Goal: Task Accomplishment & Management: Complete application form

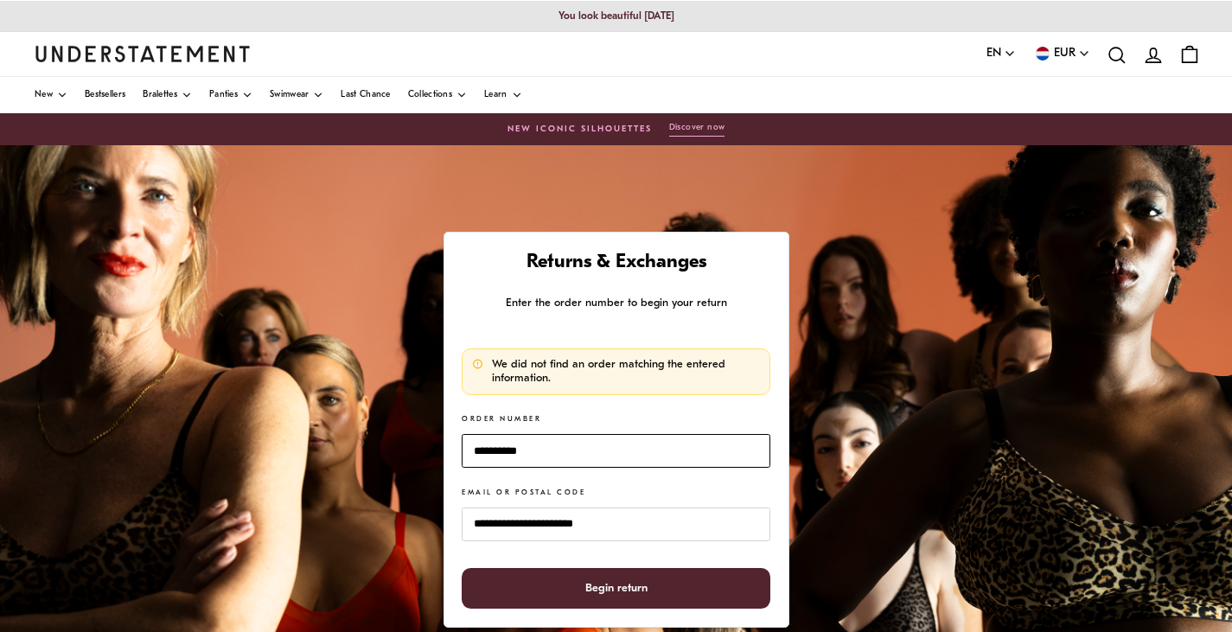
drag, startPoint x: 574, startPoint y: 449, endPoint x: 403, endPoint y: 426, distance: 172.6
click at [403, 426] on div "**********" at bounding box center [616, 577] width 1232 height 864
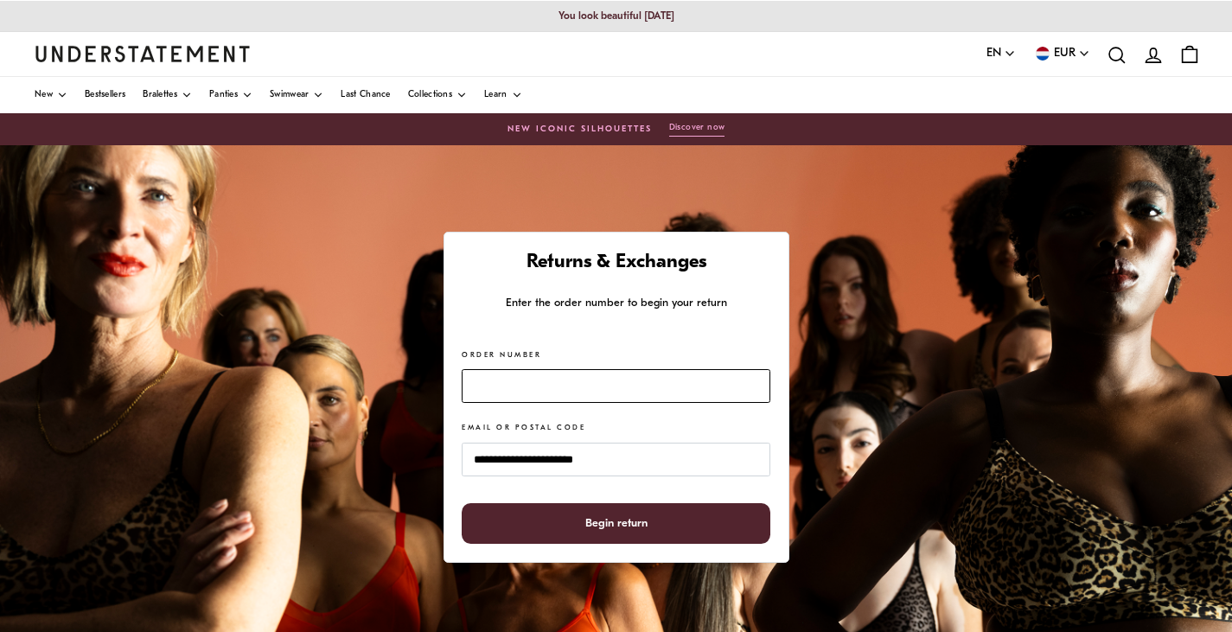
paste input "*******"
type input "*******"
click at [565, 521] on span "Begin return" at bounding box center [616, 523] width 271 height 39
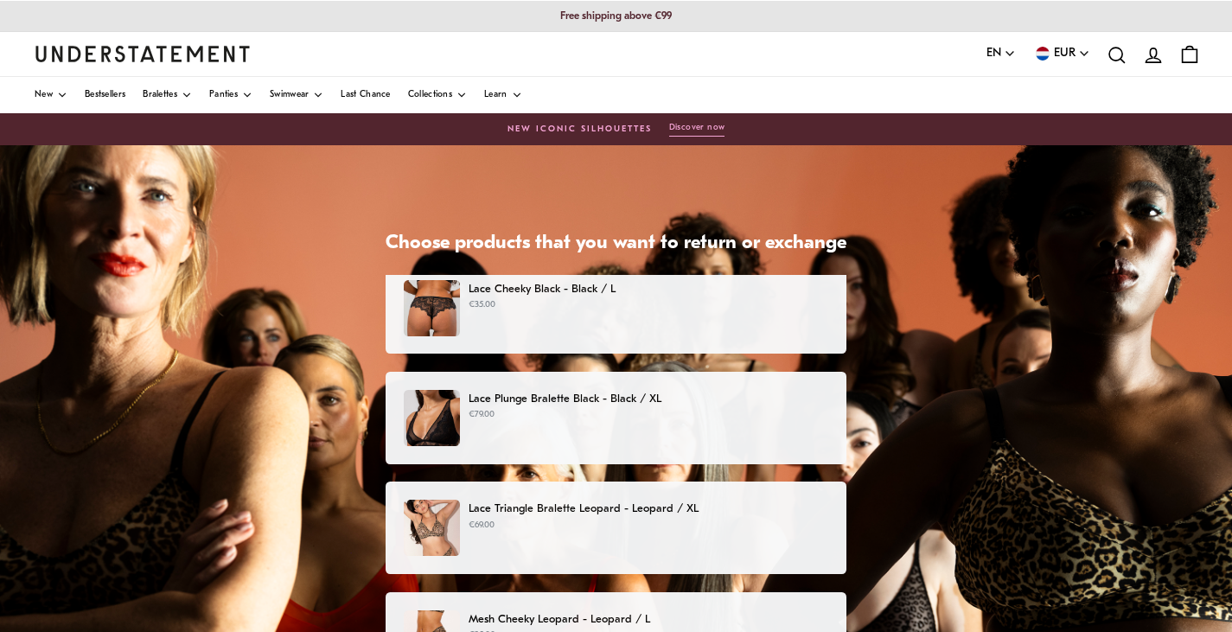
click at [591, 304] on p "€35.00" at bounding box center [649, 305] width 360 height 14
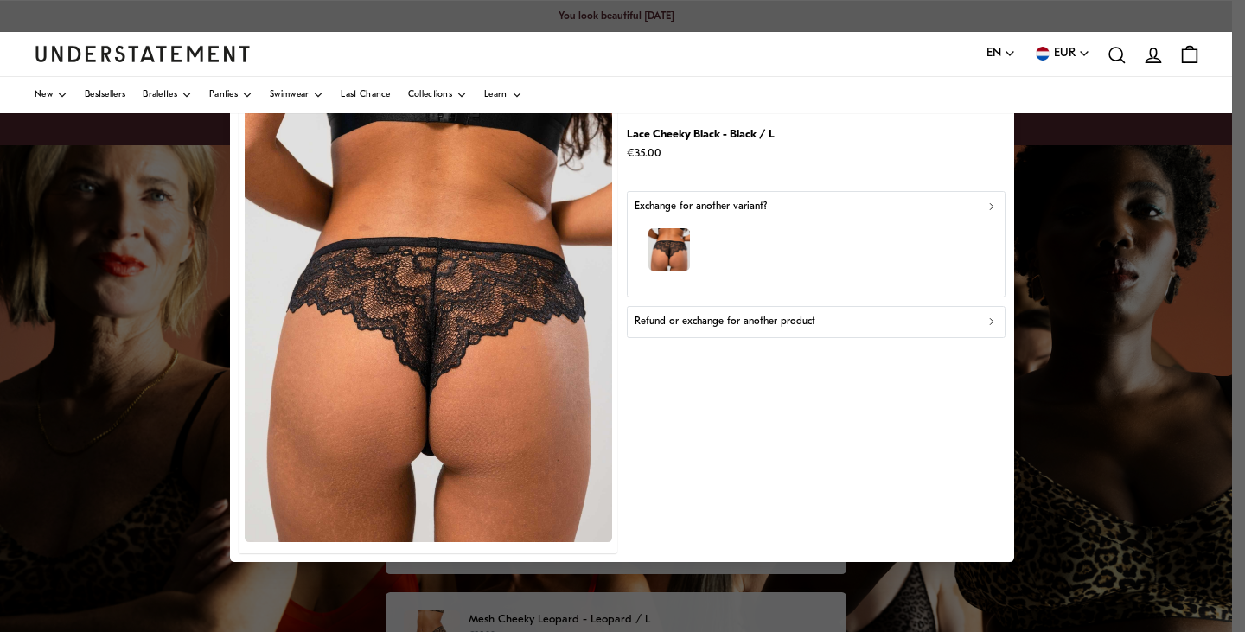
click at [991, 320] on icon "button" at bounding box center [992, 322] width 3 height 6
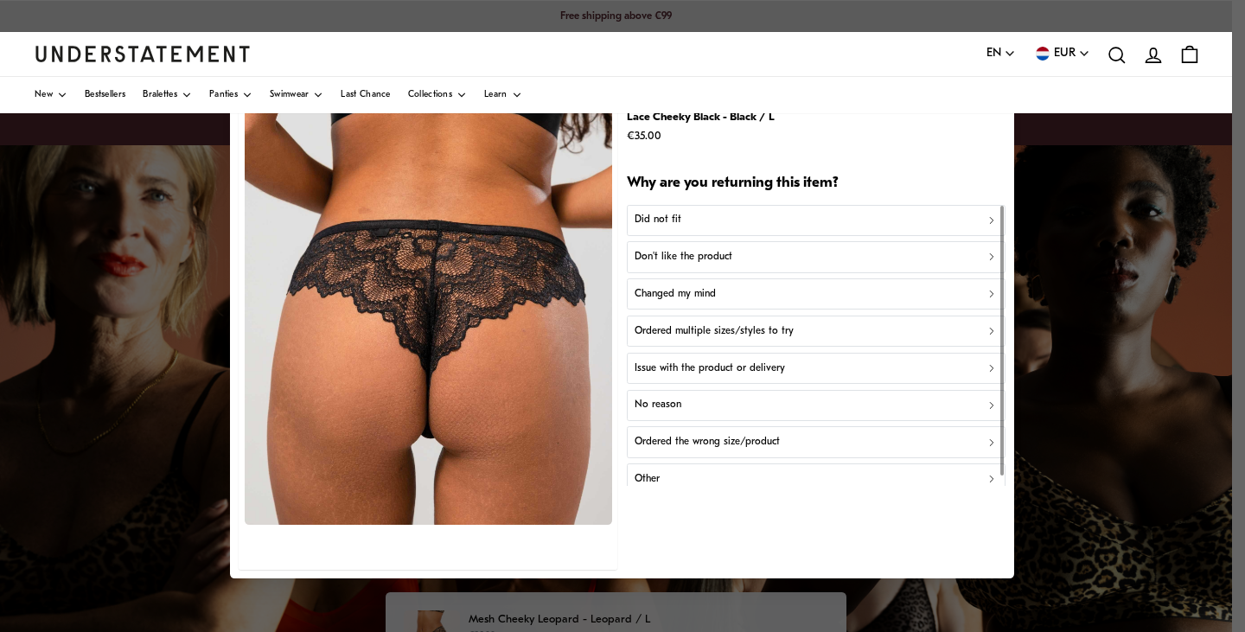
click at [682, 214] on div "Did not fit" at bounding box center [816, 221] width 363 height 16
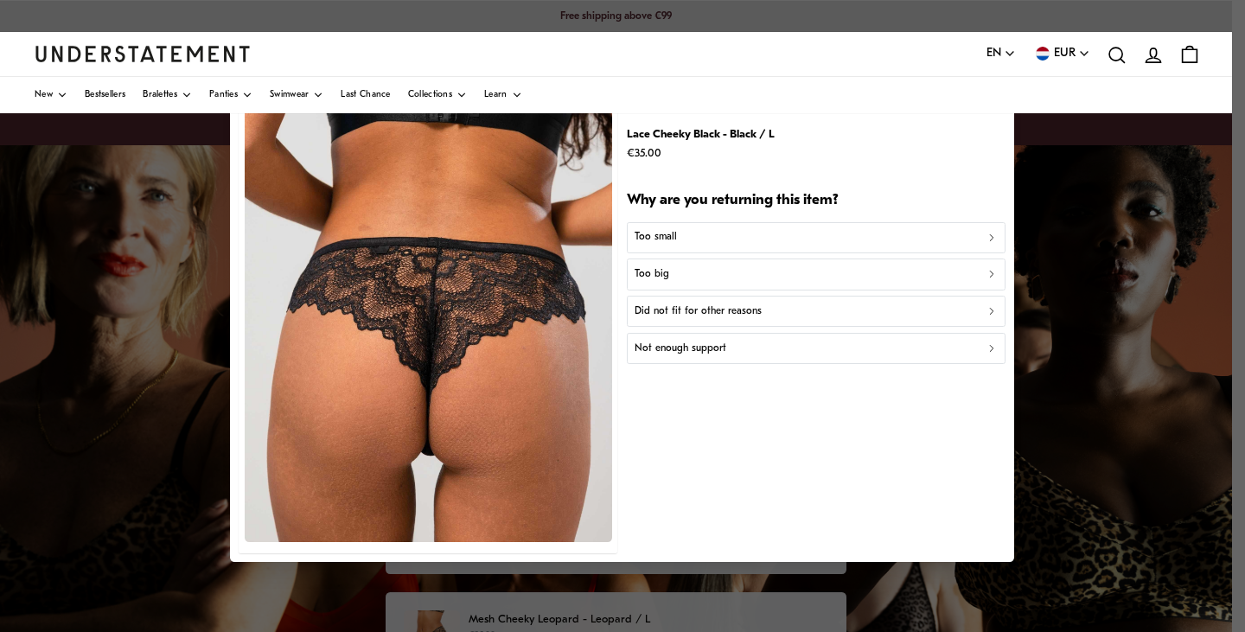
click at [718, 312] on p "Did not fit for other reasons" at bounding box center [698, 311] width 127 height 16
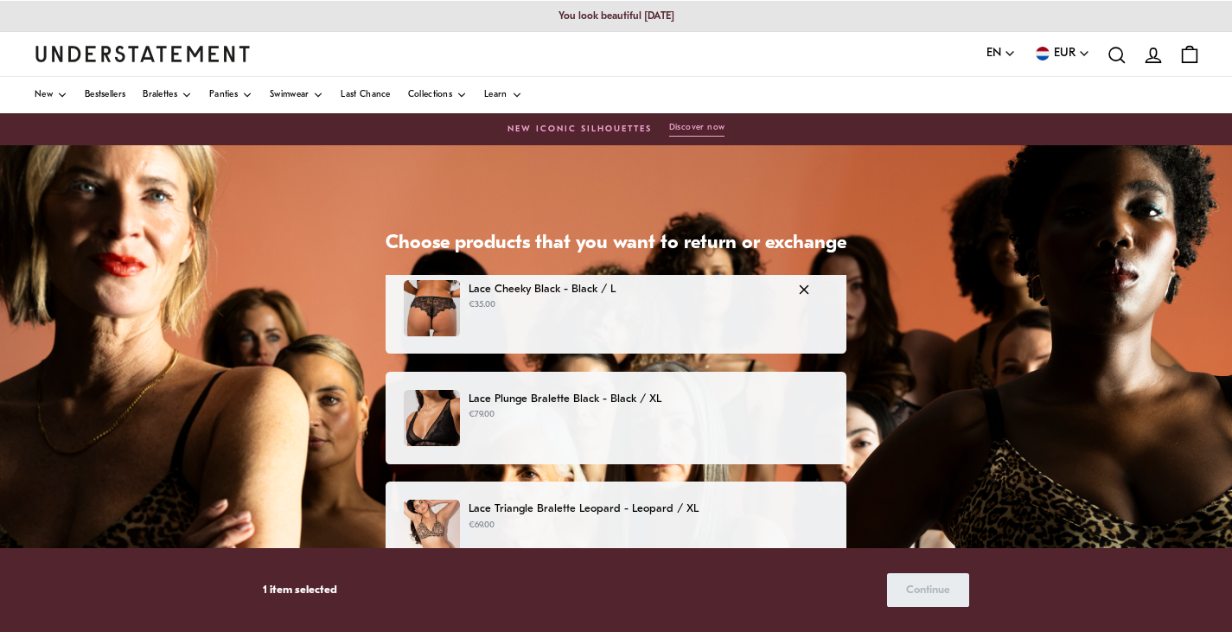
click at [526, 318] on div "Lace Cheeky Black - Black / L €35.00" at bounding box center [616, 308] width 424 height 56
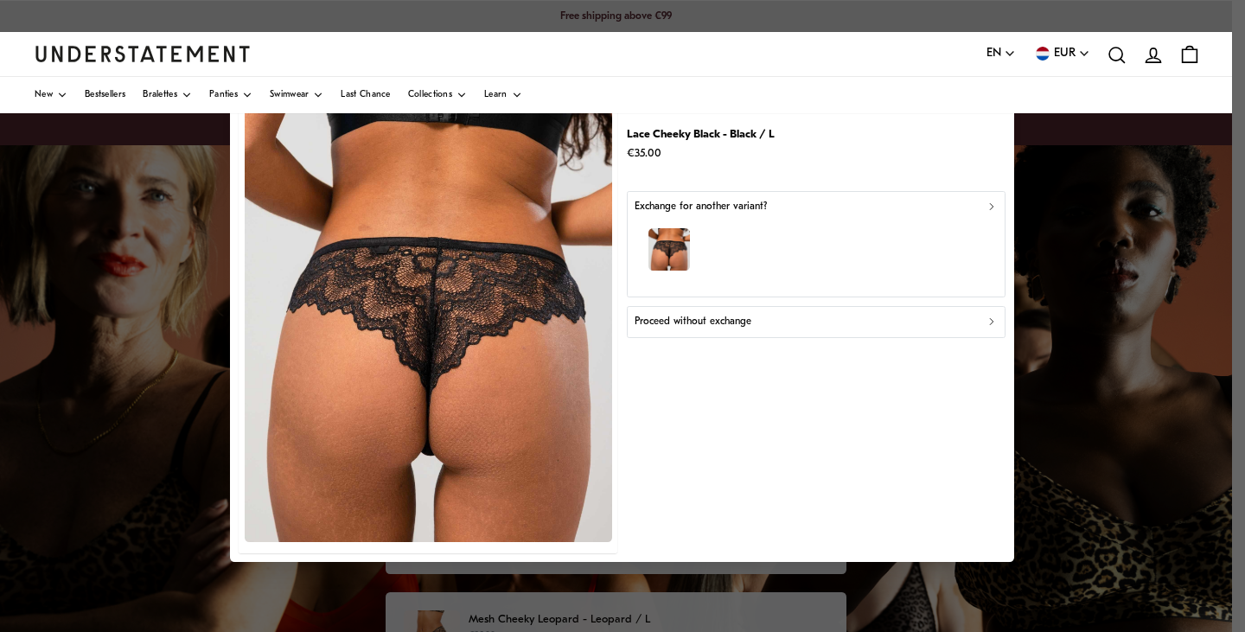
click at [711, 317] on p "Proceed without exchange" at bounding box center [693, 322] width 117 height 16
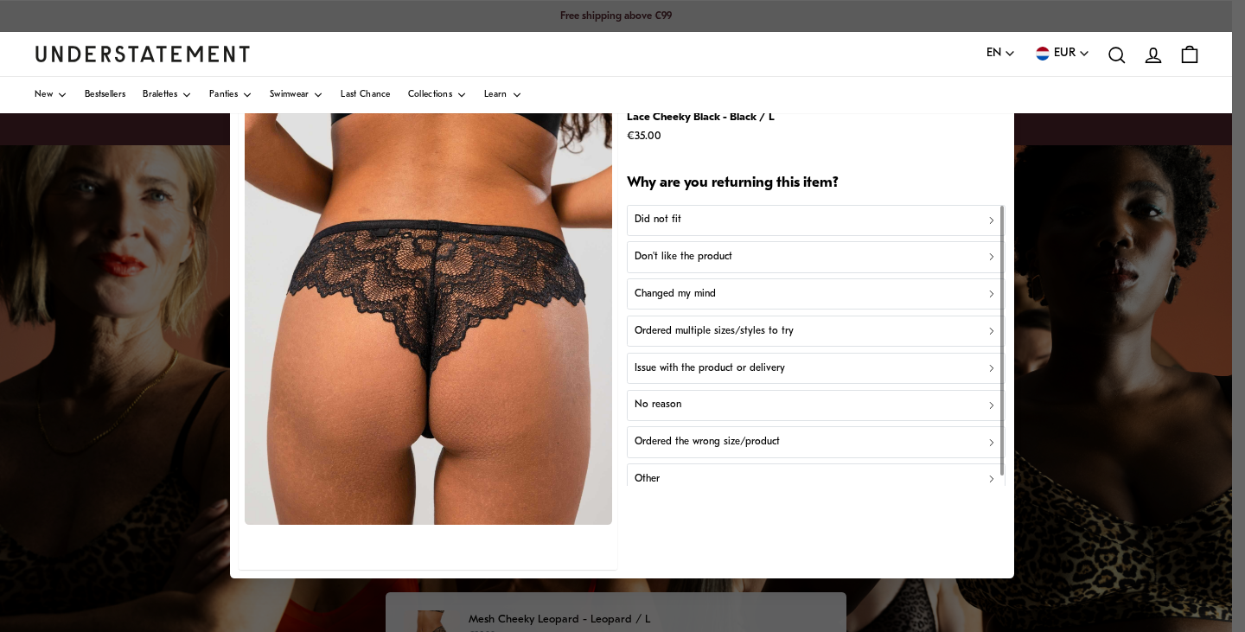
click at [704, 214] on div "Did not fit" at bounding box center [816, 221] width 363 height 16
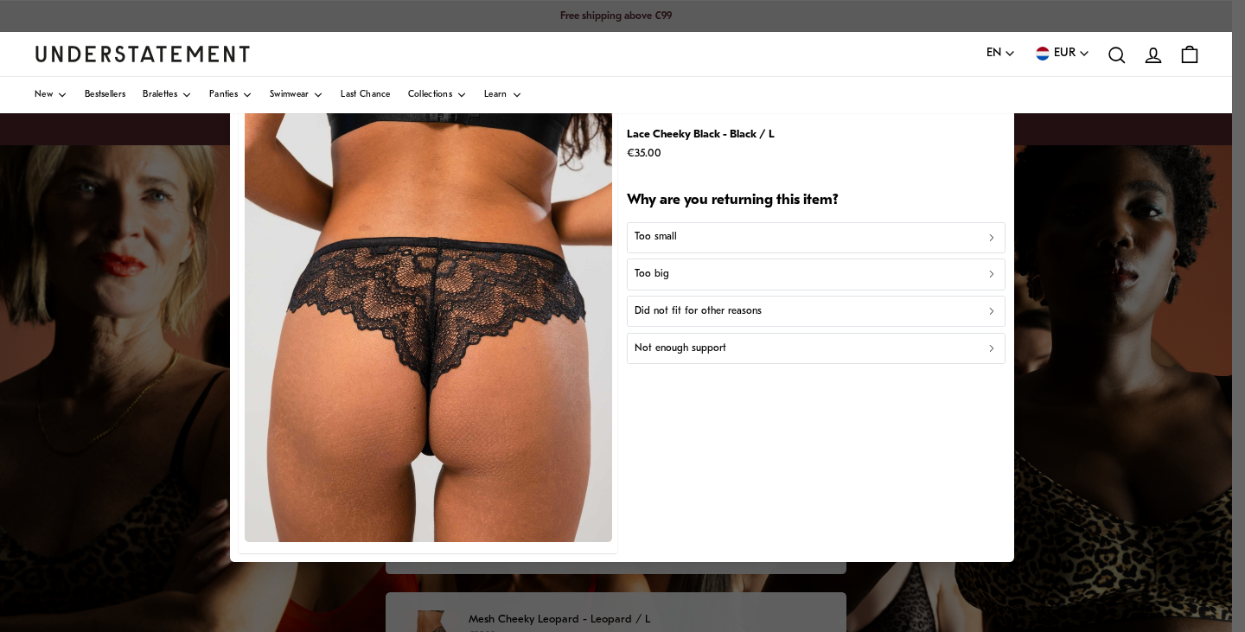
click at [687, 315] on p "Did not fit for other reasons" at bounding box center [698, 311] width 127 height 16
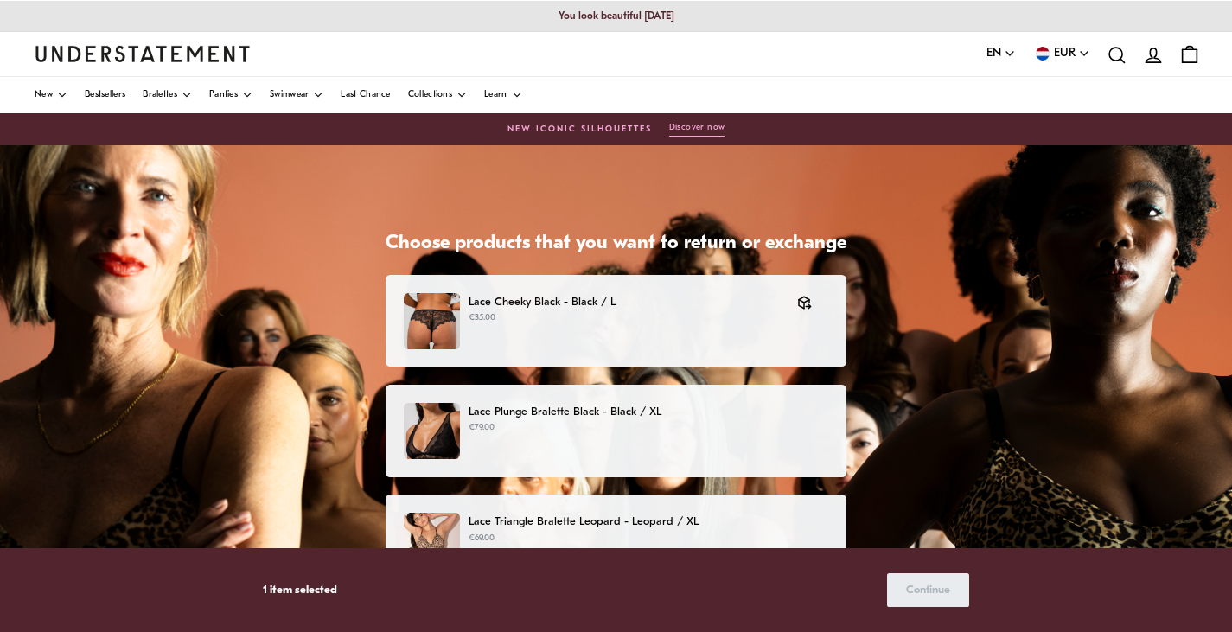
click at [543, 423] on p "€79.00" at bounding box center [649, 428] width 360 height 14
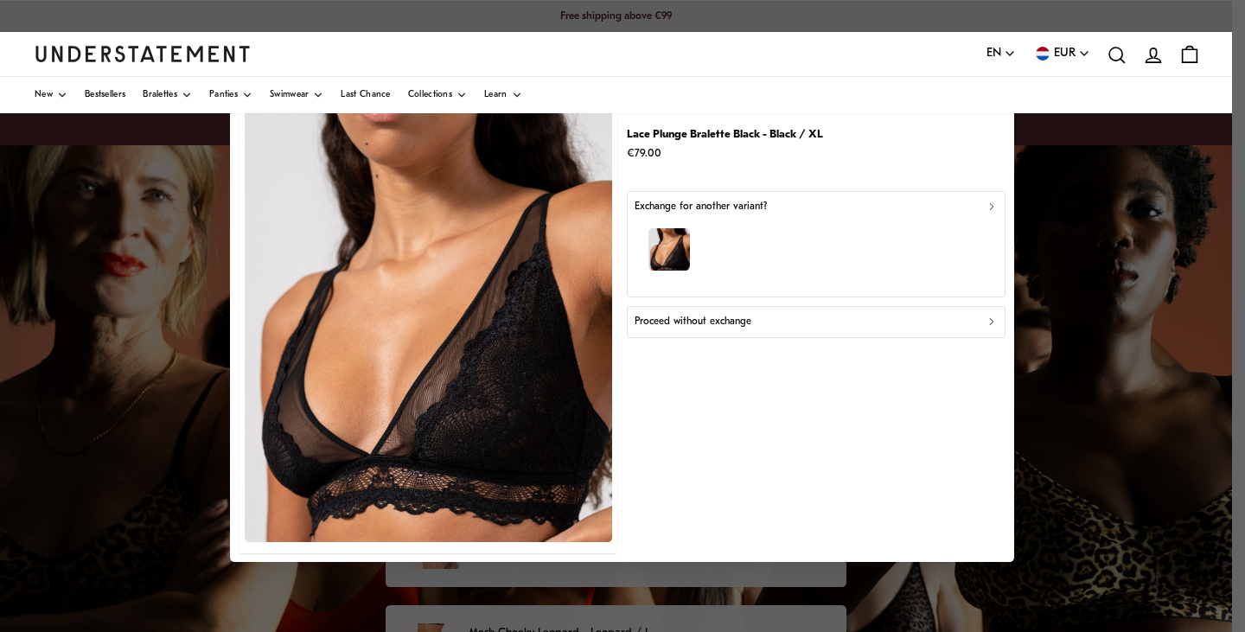
click at [746, 320] on p "Proceed without exchange" at bounding box center [693, 322] width 117 height 16
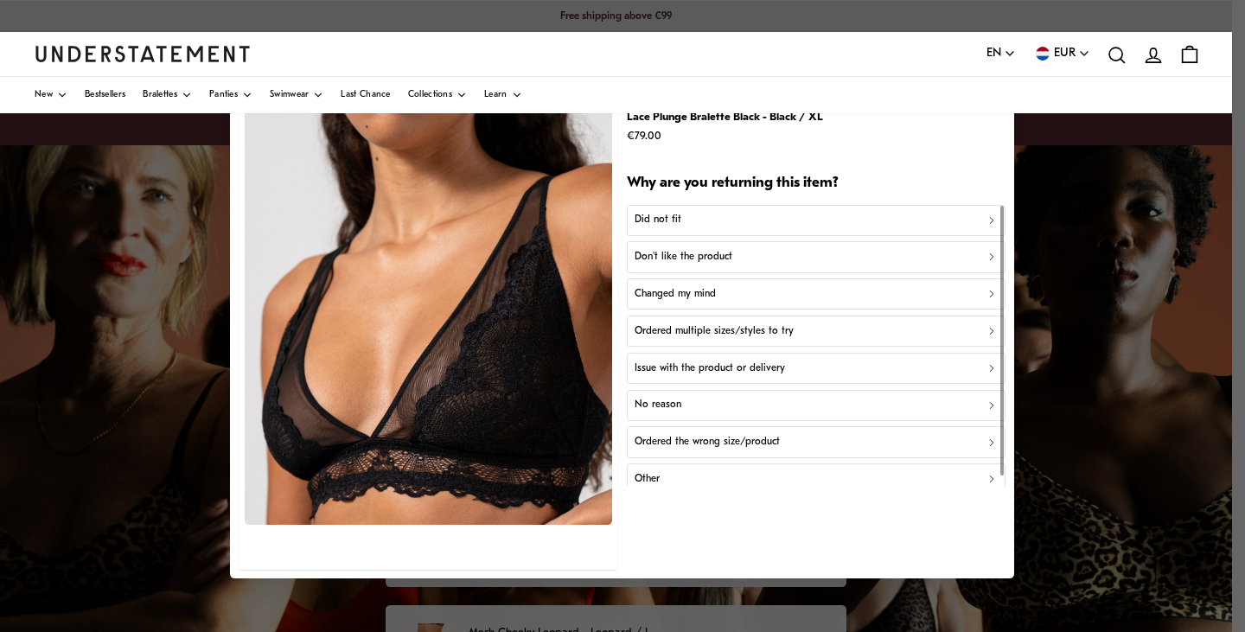
click at [702, 215] on div "Did not fit" at bounding box center [816, 221] width 363 height 16
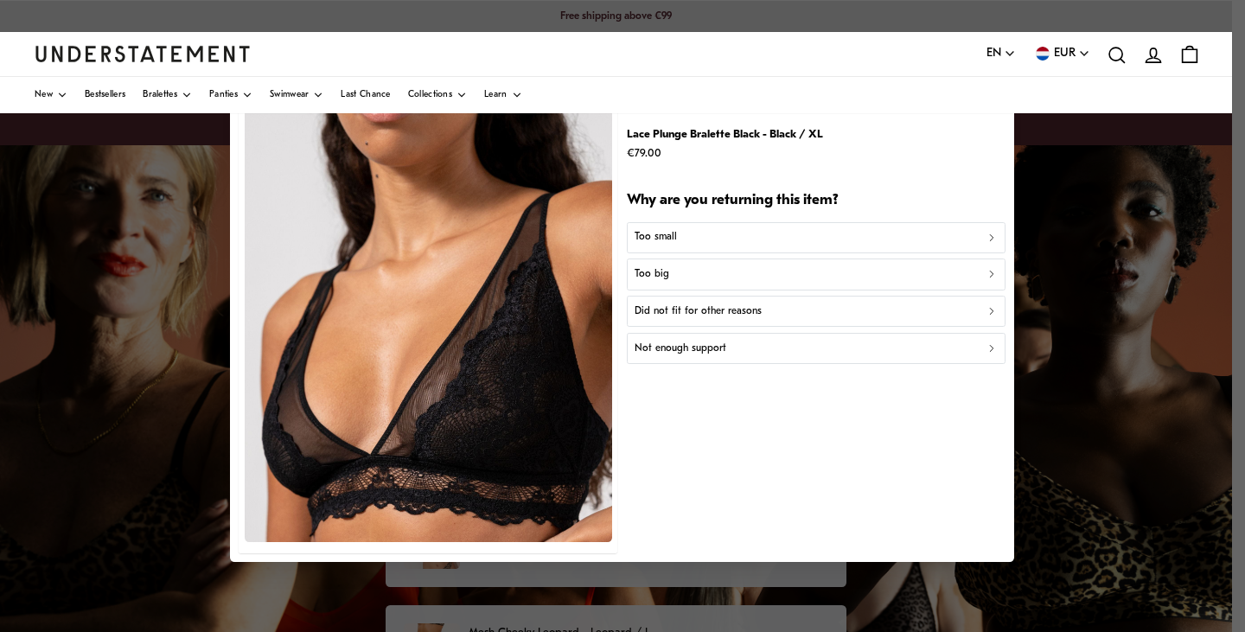
click at [673, 274] on div "Too big" at bounding box center [816, 274] width 363 height 16
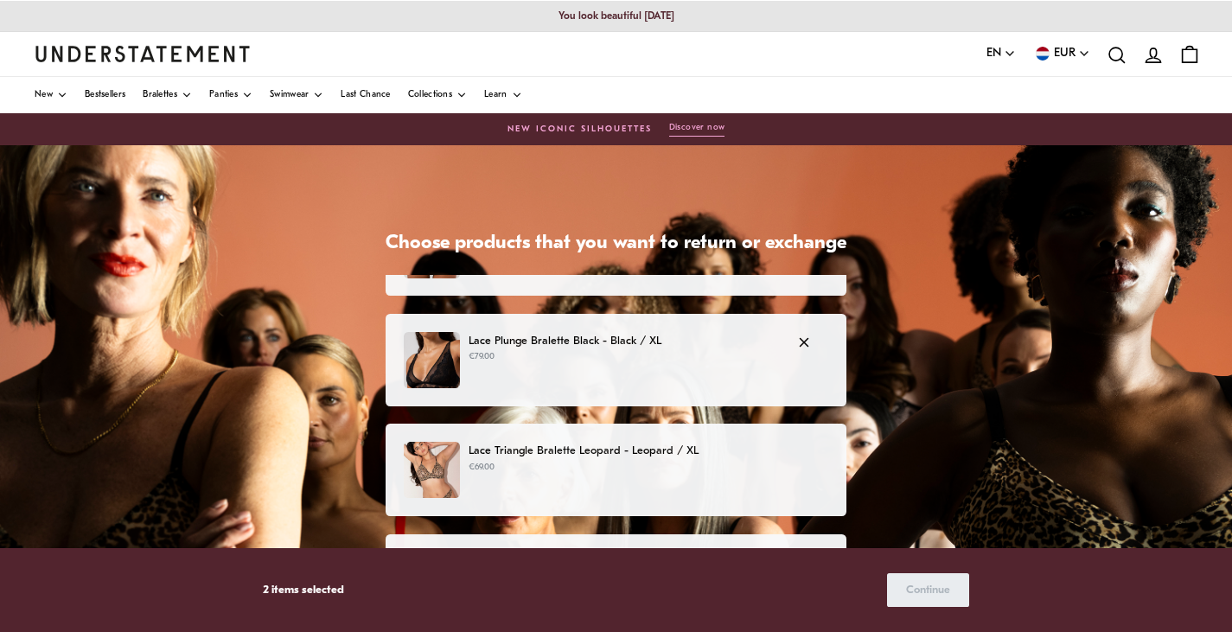
scroll to position [86, 0]
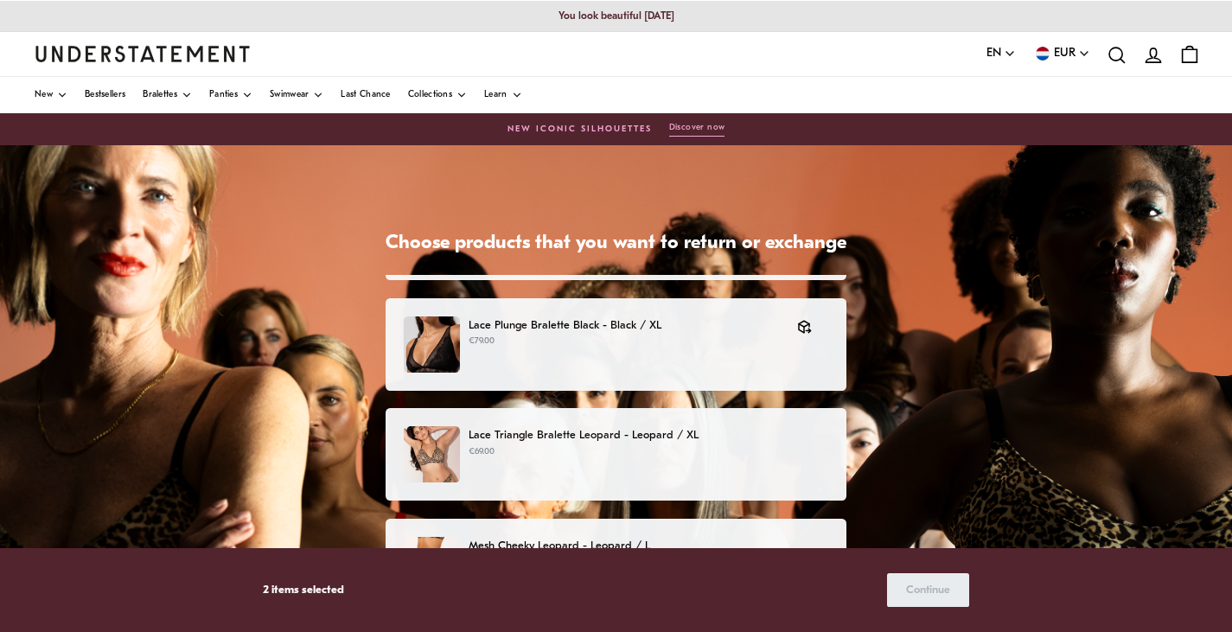
click at [568, 449] on p "€69.00" at bounding box center [649, 452] width 360 height 14
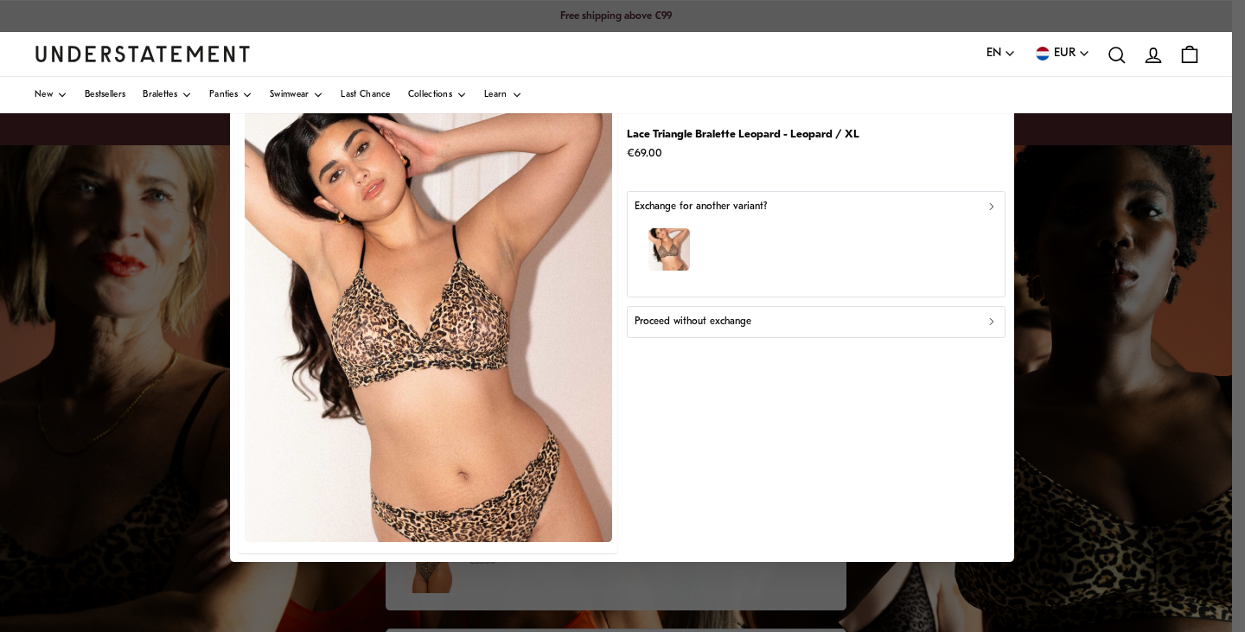
click at [693, 318] on p "Proceed without exchange" at bounding box center [693, 322] width 117 height 16
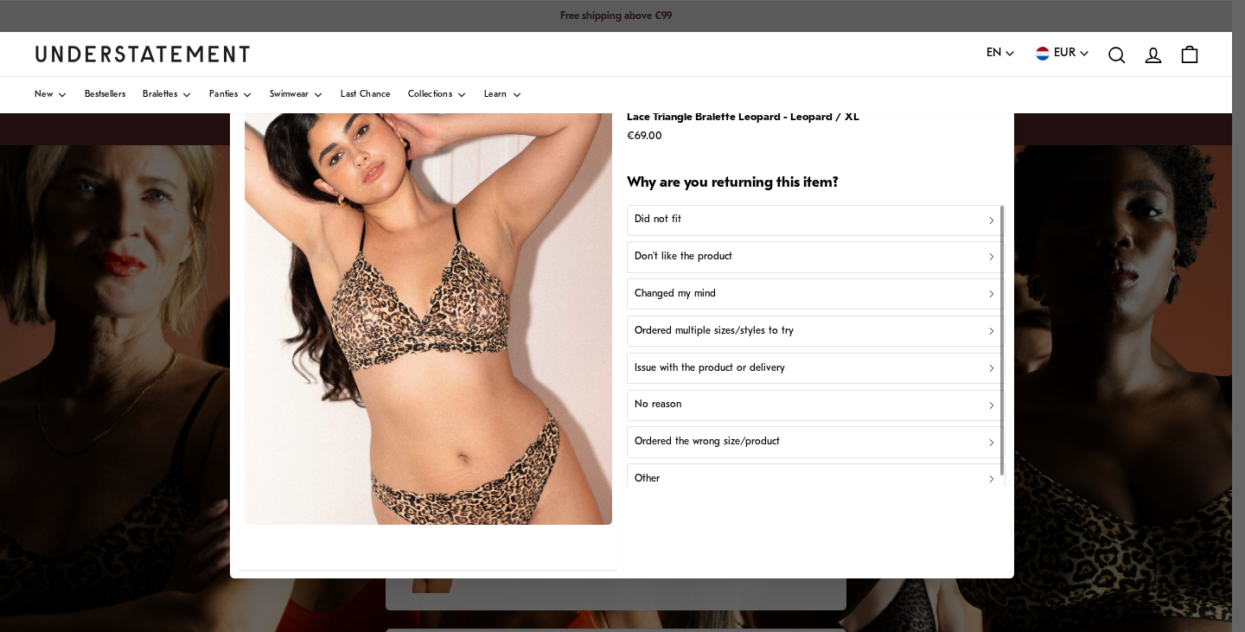
click at [705, 222] on div "Did not fit" at bounding box center [816, 221] width 363 height 16
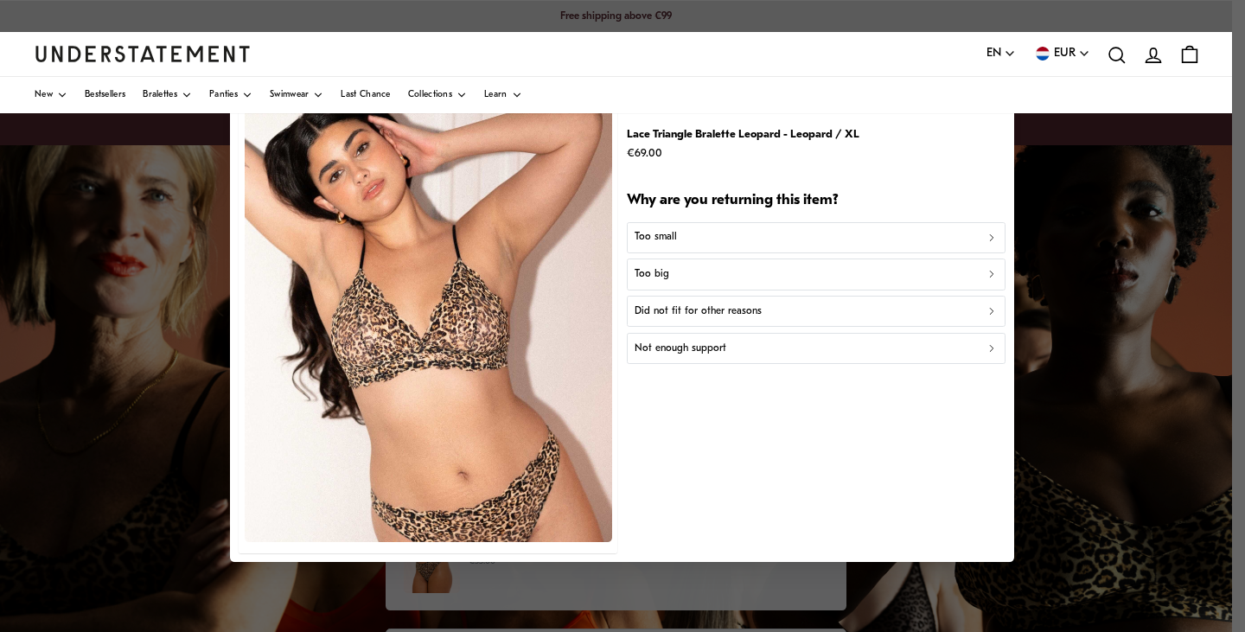
click at [683, 276] on div "Too big" at bounding box center [816, 274] width 363 height 16
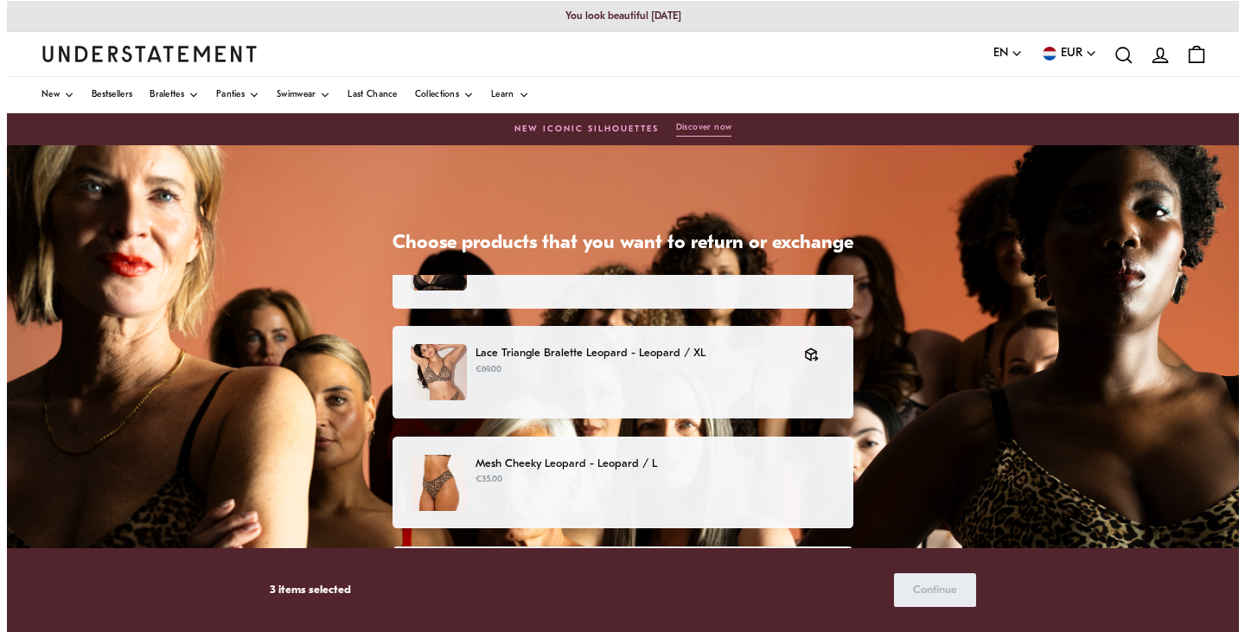
scroll to position [236, 0]
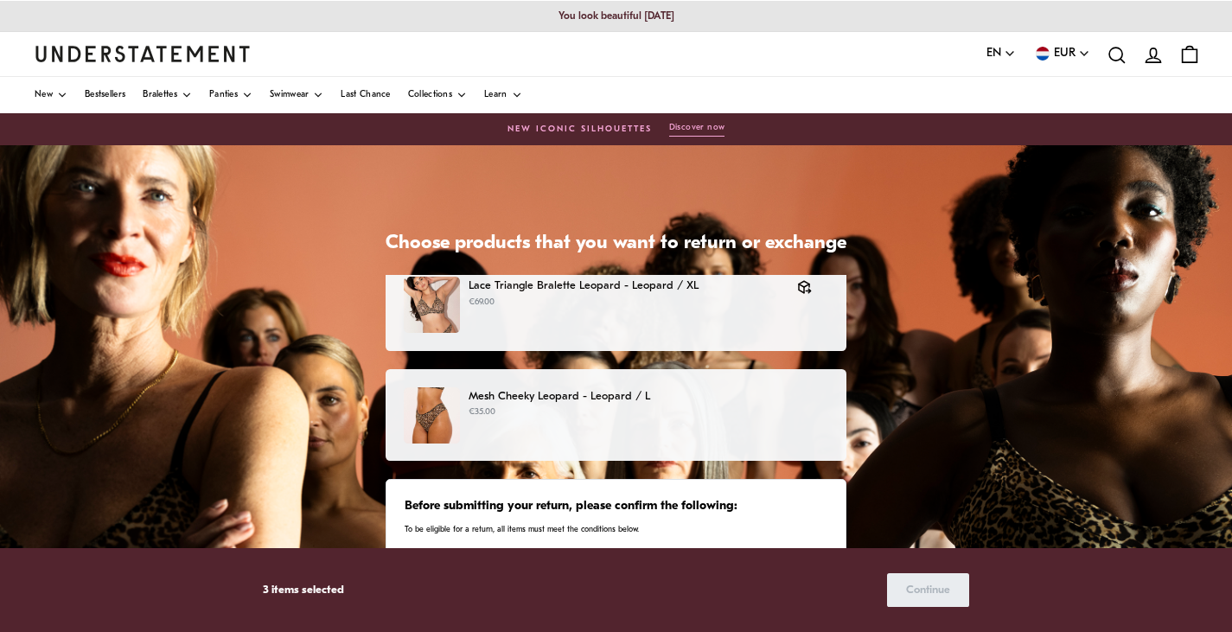
click at [511, 395] on p "Mesh Cheeky Leopard - Leopard / L" at bounding box center [649, 396] width 360 height 18
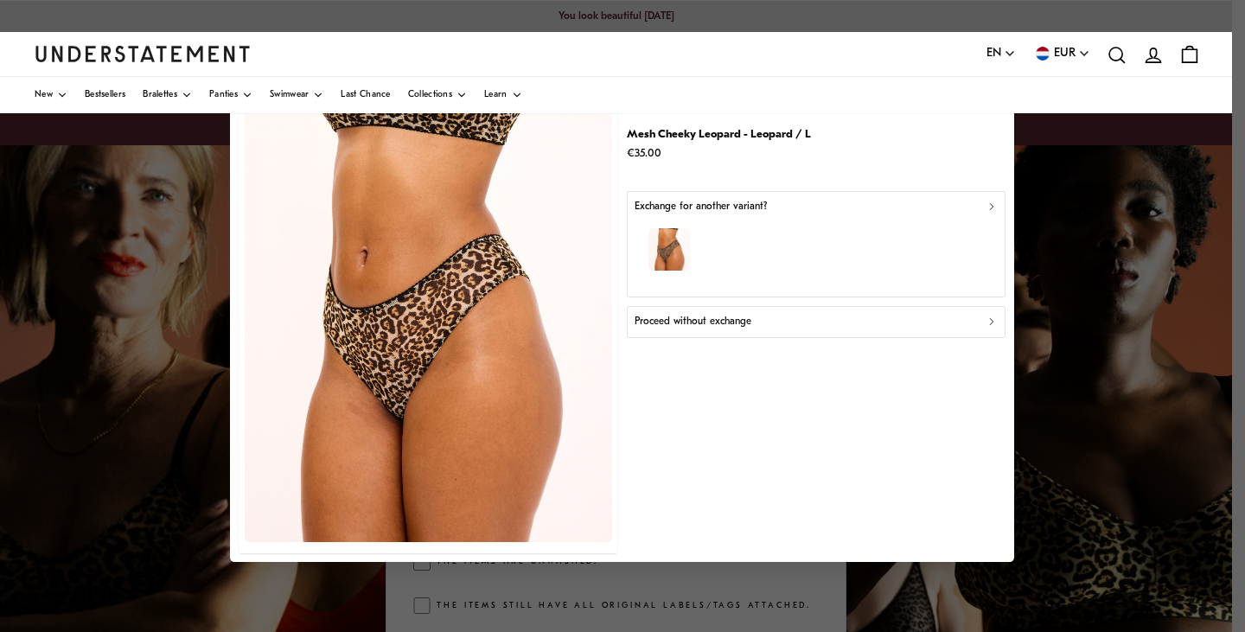
click at [711, 234] on div "button" at bounding box center [816, 251] width 363 height 75
click at [755, 324] on div "Proceed without exchange" at bounding box center [816, 322] width 363 height 16
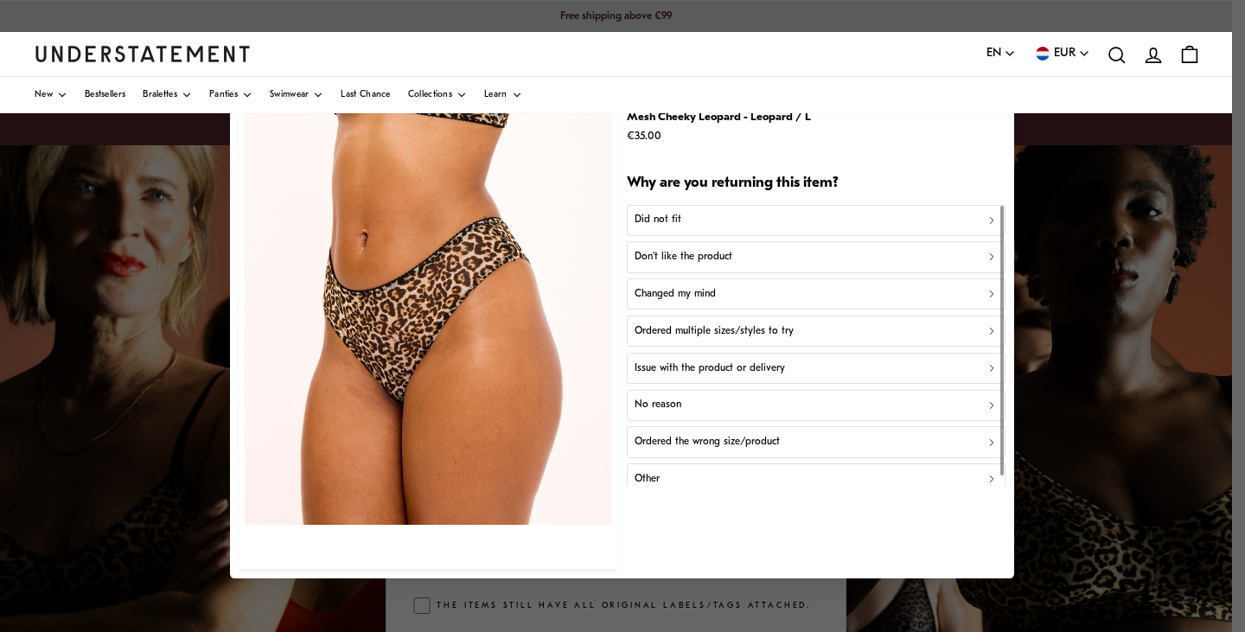
click at [729, 219] on div "Did not fit" at bounding box center [816, 221] width 363 height 16
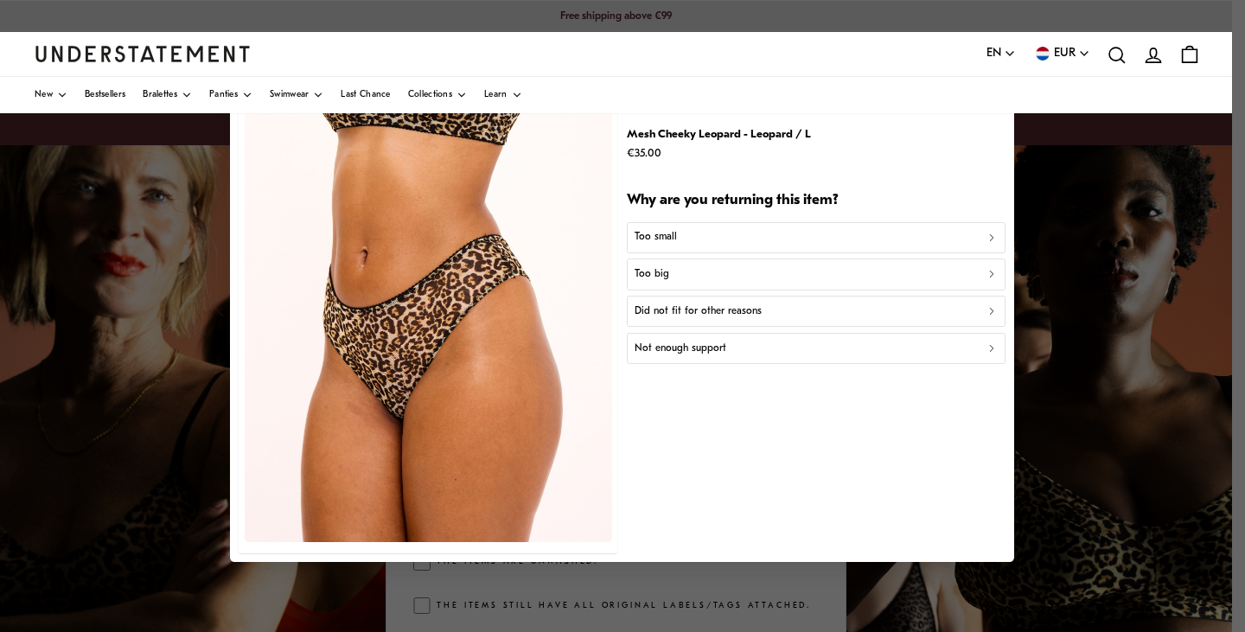
click at [707, 310] on p "Did not fit for other reasons" at bounding box center [698, 311] width 127 height 16
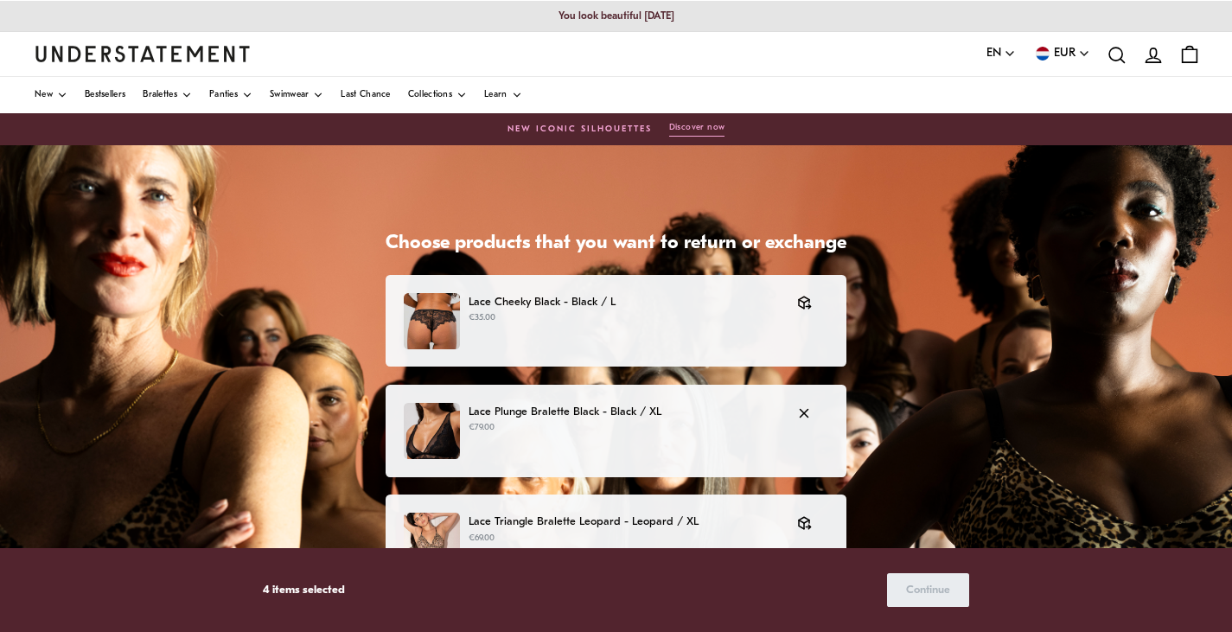
click at [541, 431] on p "€79.00" at bounding box center [624, 428] width 311 height 14
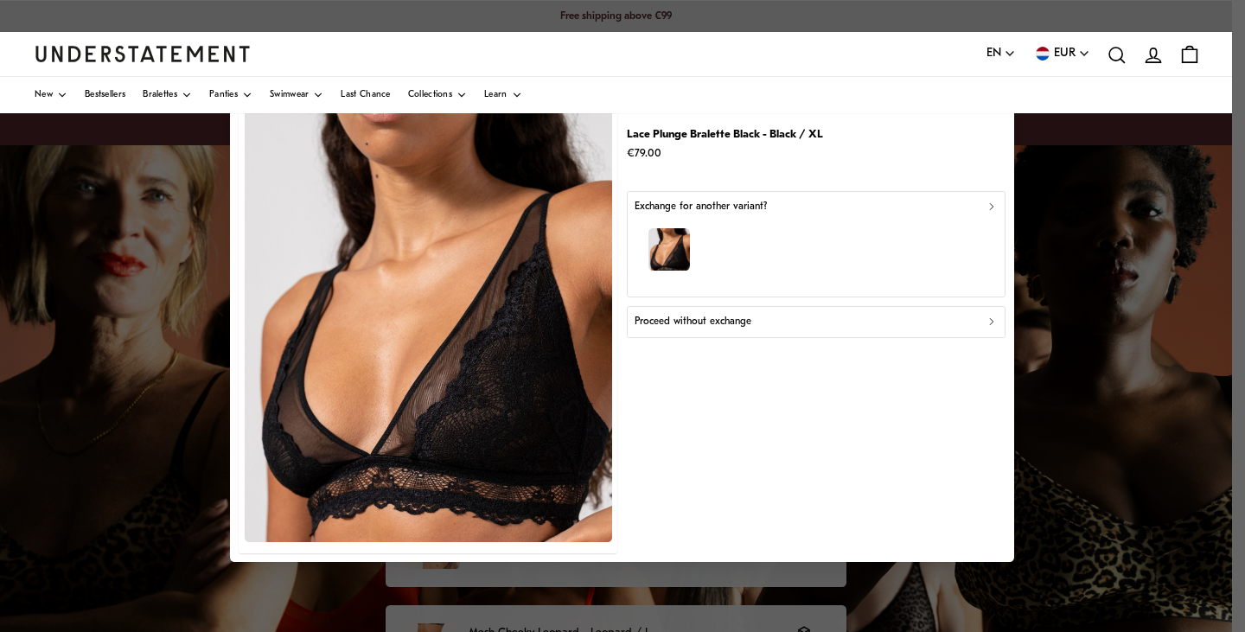
click at [746, 245] on div "button" at bounding box center [816, 251] width 363 height 75
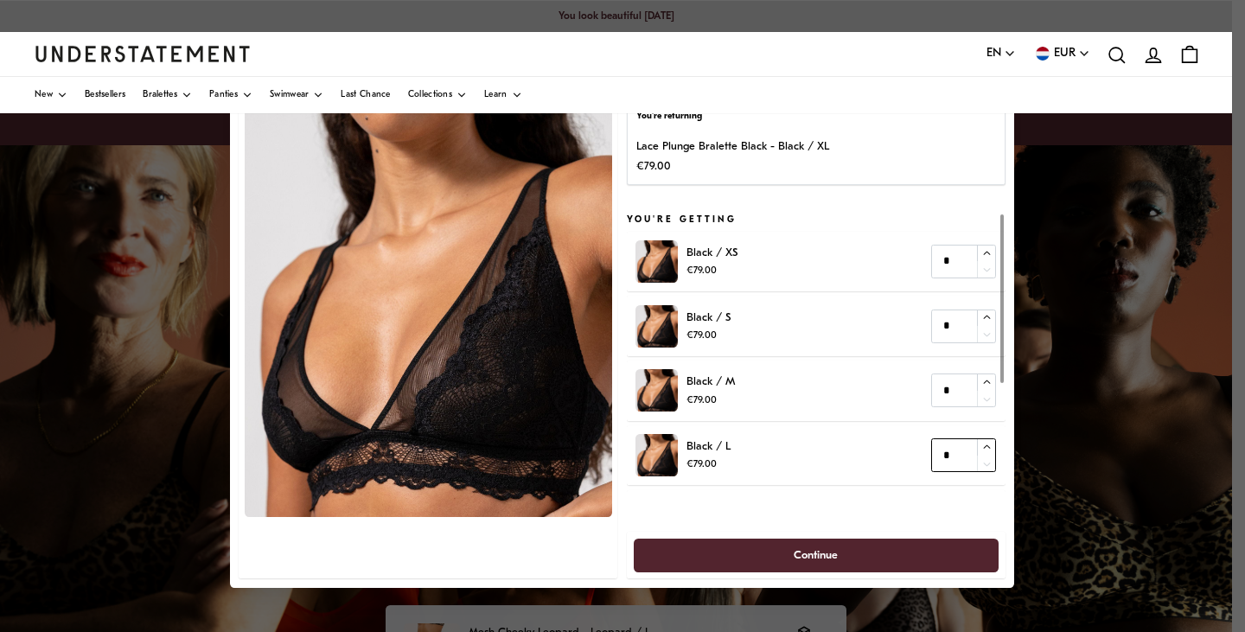
type input "*"
click at [986, 454] on button "button" at bounding box center [986, 446] width 19 height 16
click at [814, 555] on span "Continue" at bounding box center [816, 555] width 44 height 32
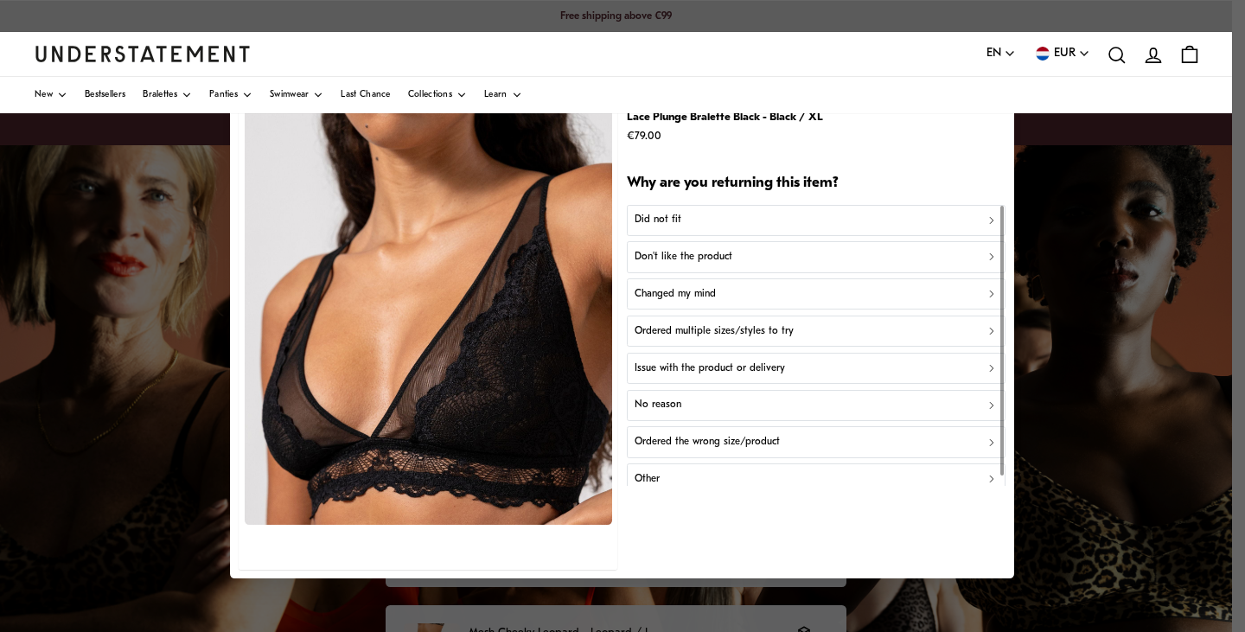
click at [687, 215] on div "Did not fit" at bounding box center [816, 221] width 363 height 16
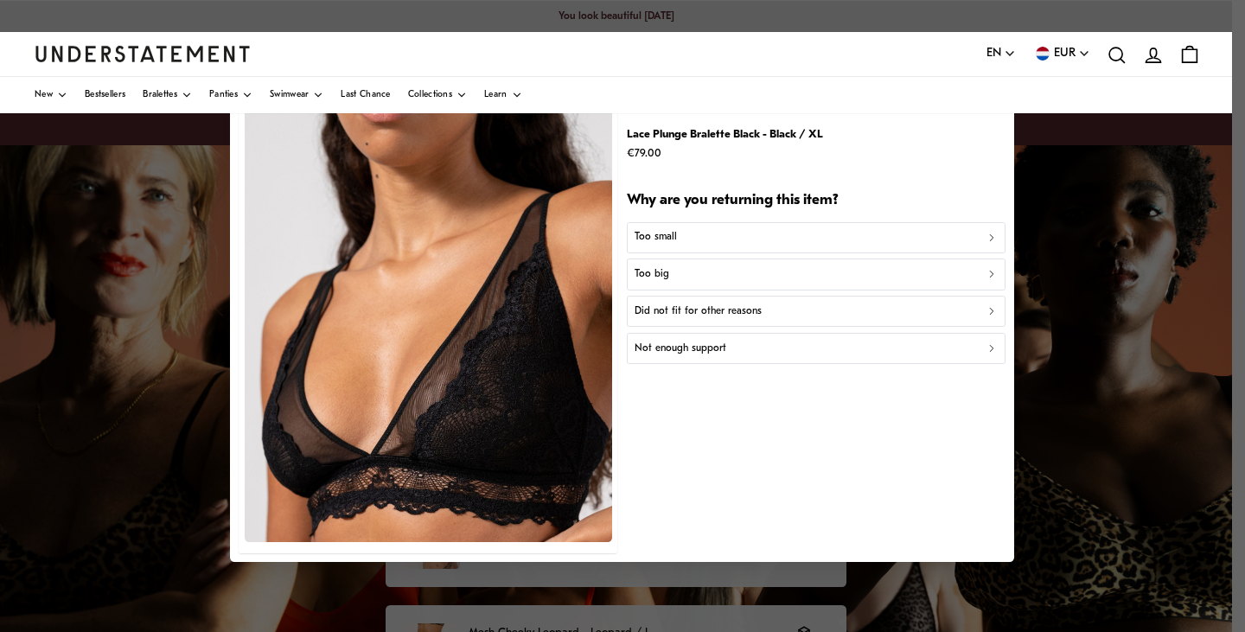
click at [683, 270] on div "Too big" at bounding box center [816, 274] width 363 height 16
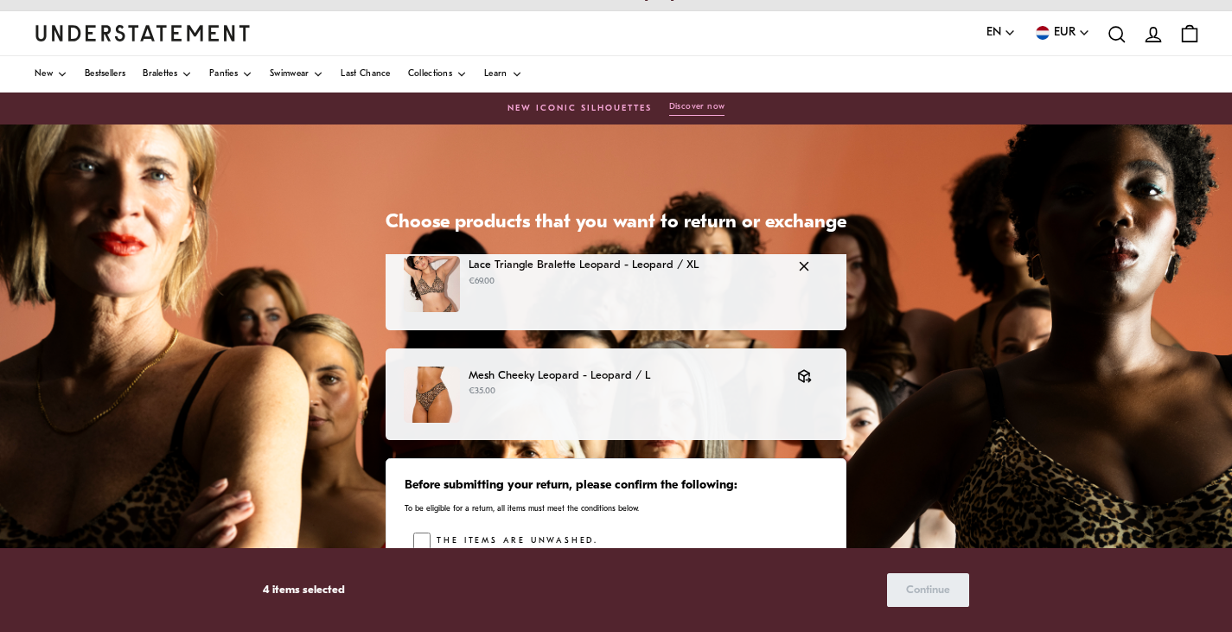
scroll to position [346, 0]
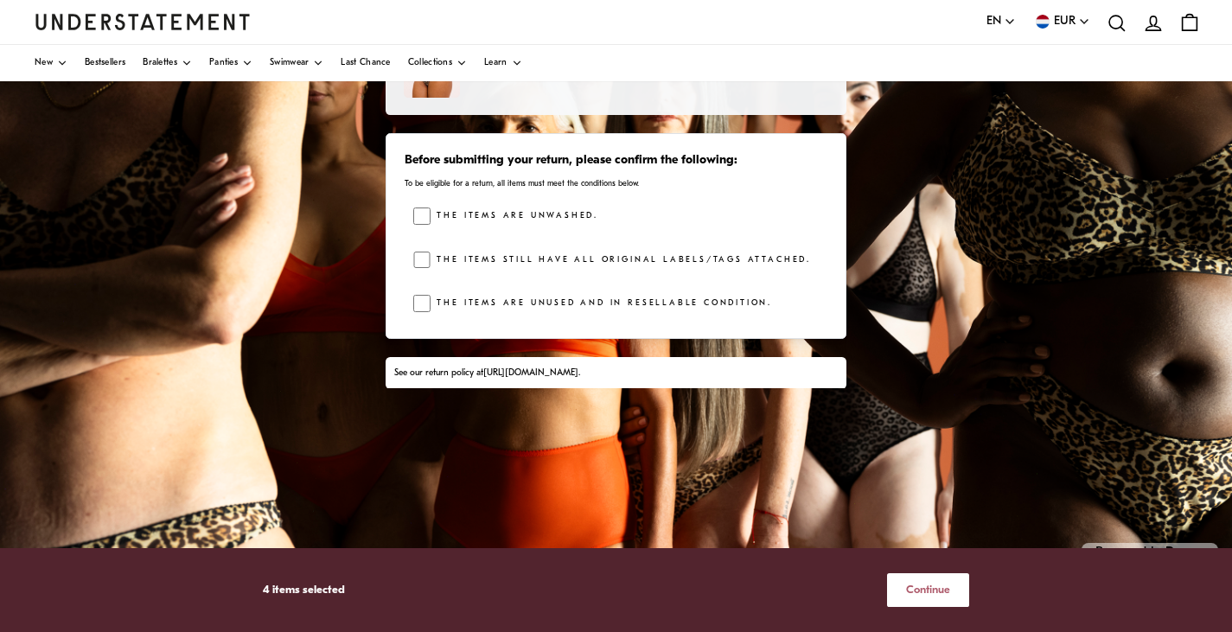
click at [953, 597] on button "Continue" at bounding box center [928, 590] width 82 height 34
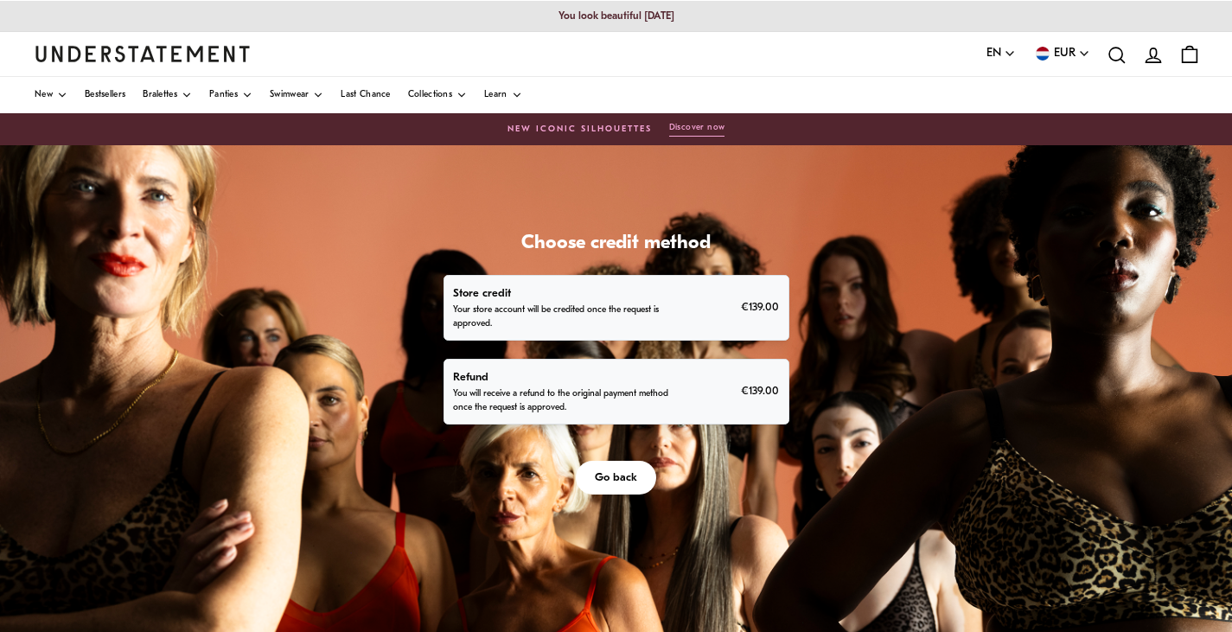
click at [621, 471] on span "Go back" at bounding box center [616, 478] width 42 height 32
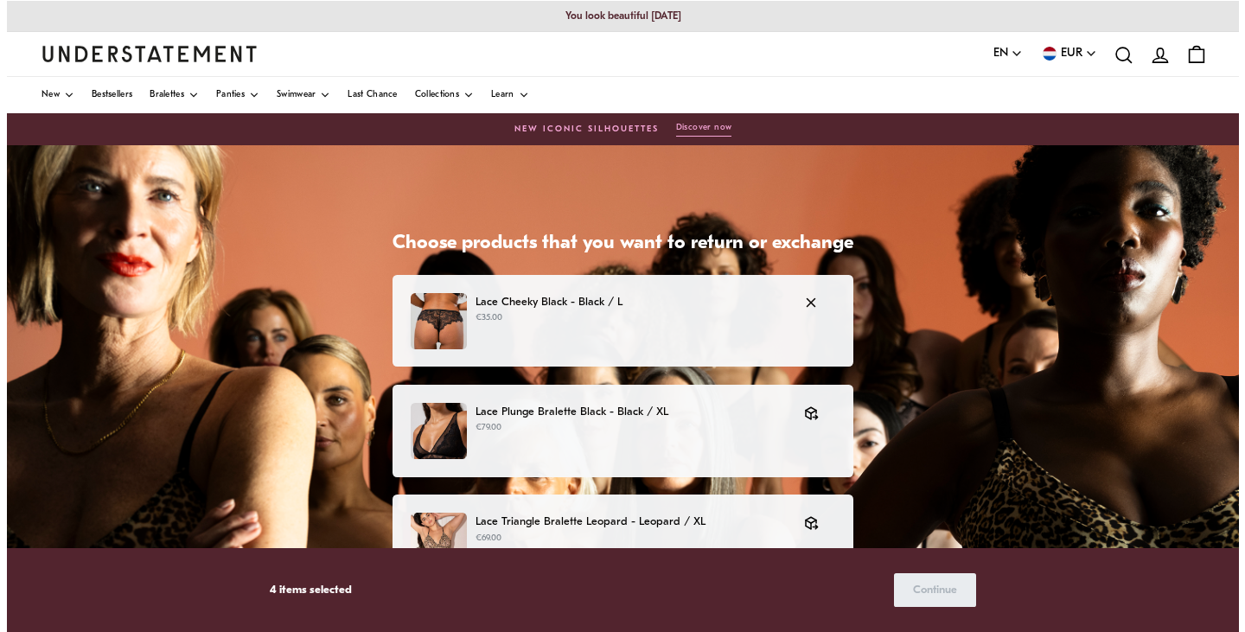
scroll to position [86, 0]
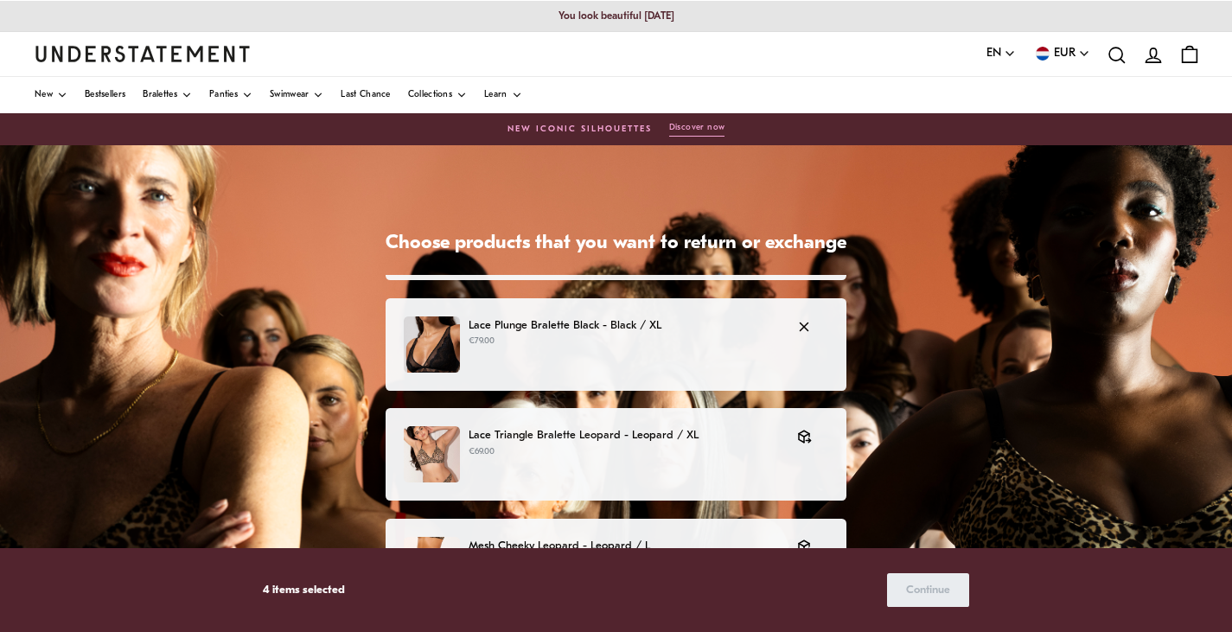
click at [645, 338] on p "€79.00" at bounding box center [624, 342] width 311 height 14
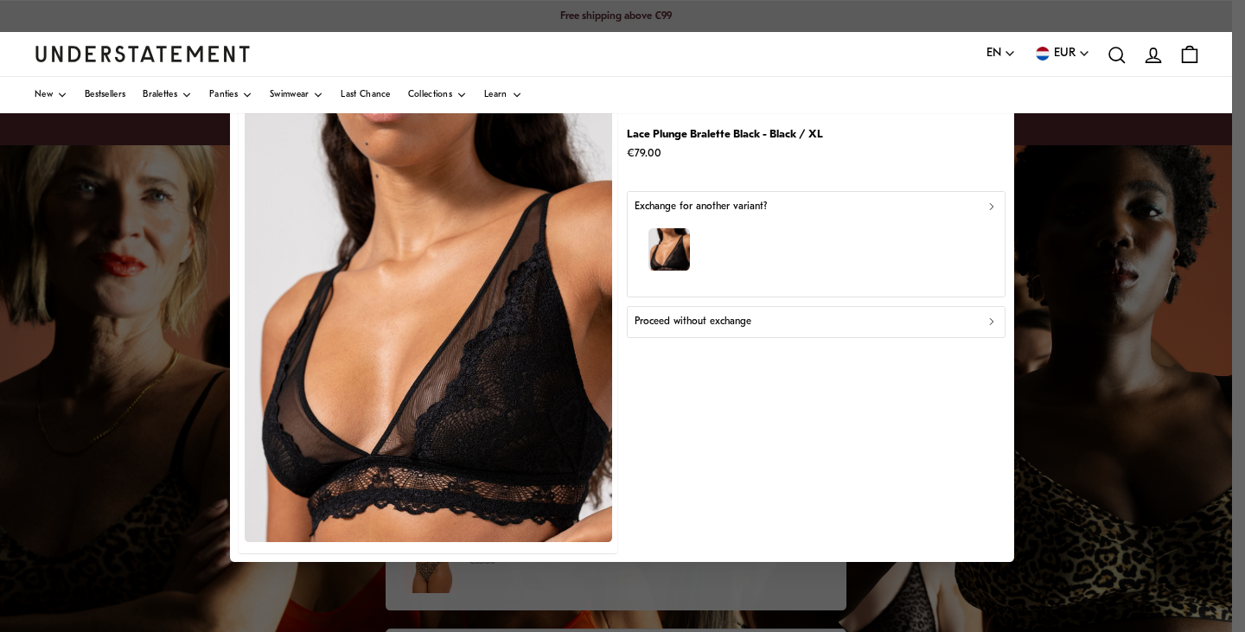
click at [750, 207] on p "Exchange for another variant?" at bounding box center [701, 206] width 132 height 16
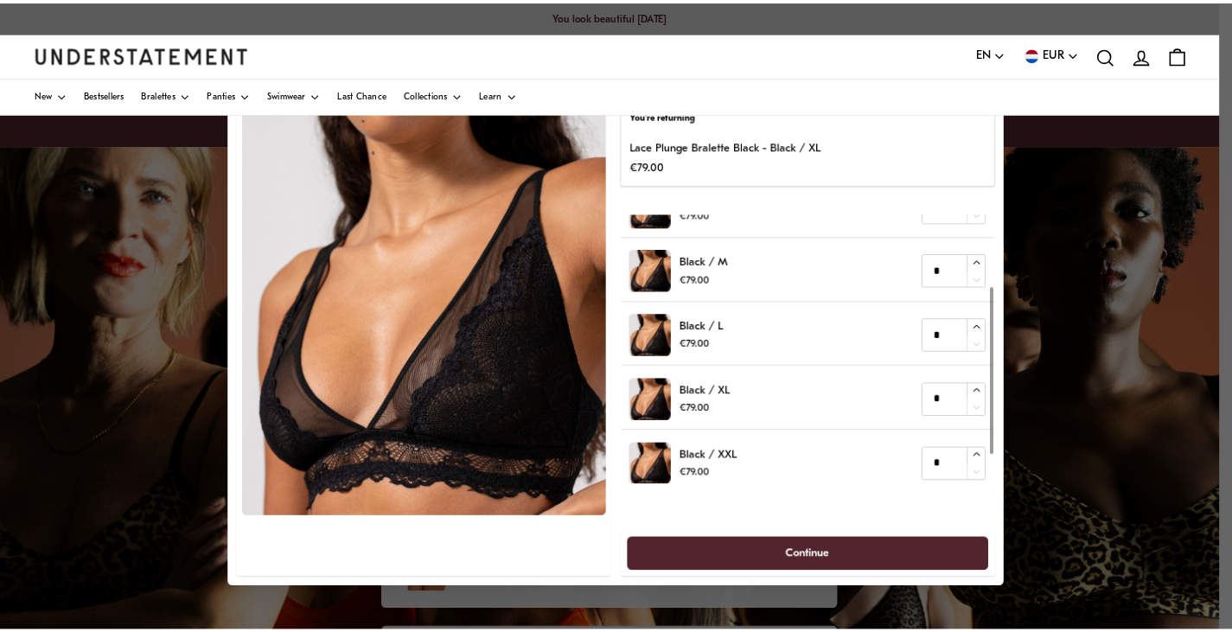
scroll to position [98, 0]
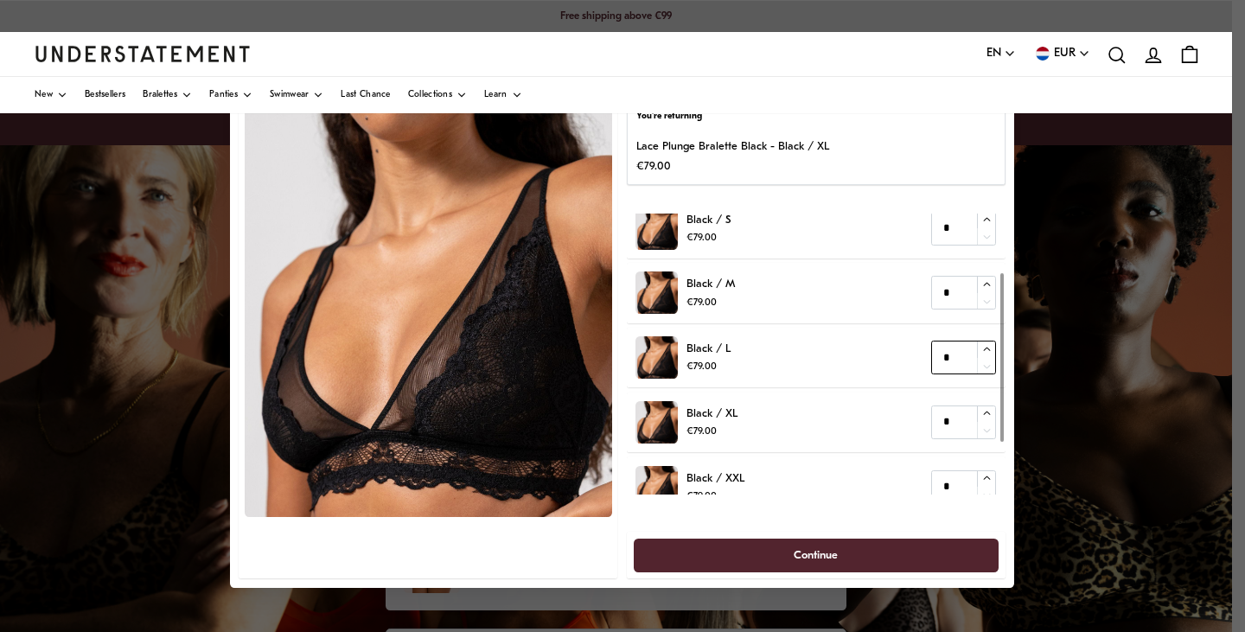
type input "*"
click at [986, 348] on icon "button" at bounding box center [986, 348] width 11 height 11
click at [805, 550] on span "Continue" at bounding box center [816, 555] width 44 height 32
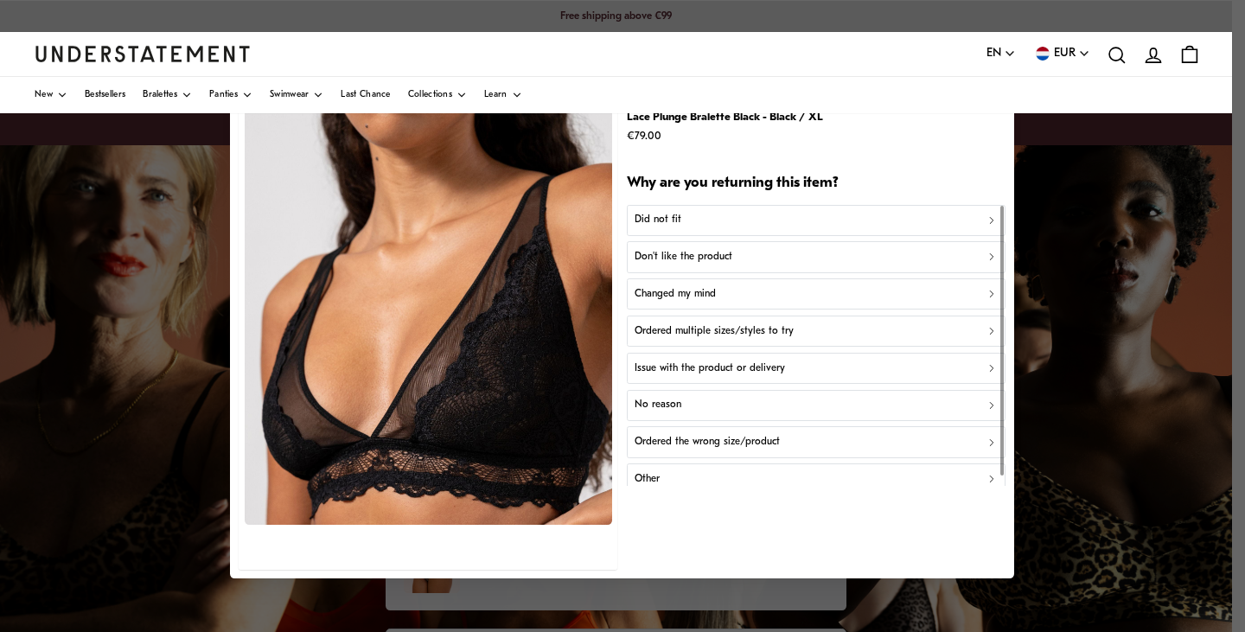
click at [694, 220] on div "Did not fit" at bounding box center [816, 221] width 363 height 16
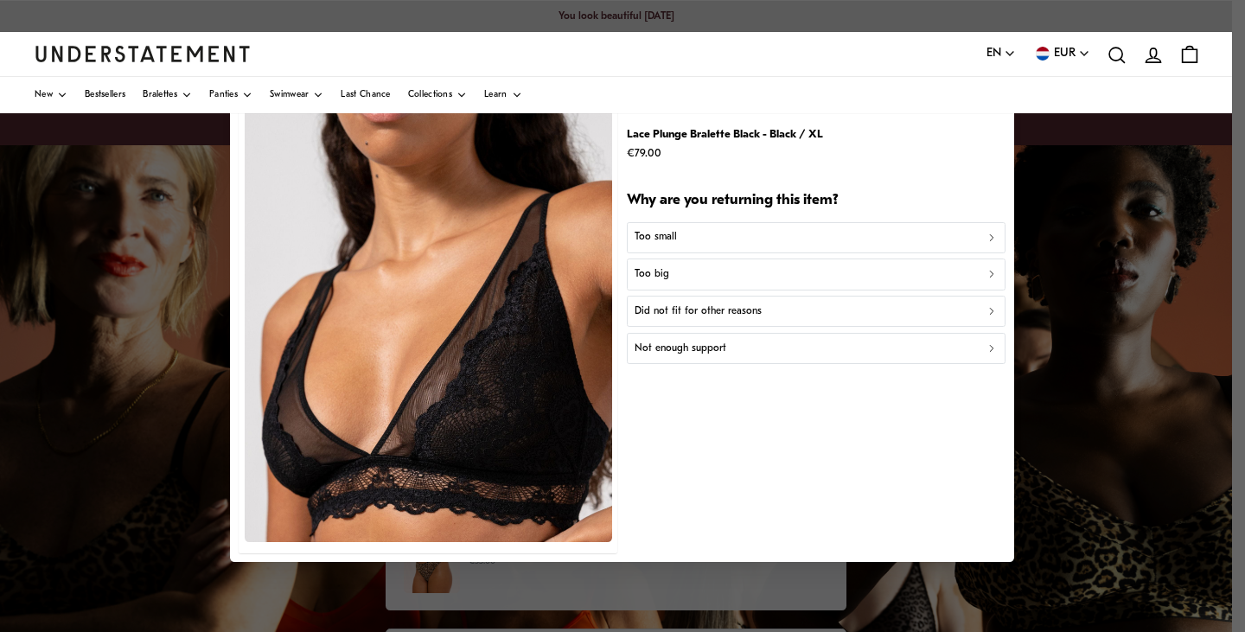
click at [705, 281] on div "Too big" at bounding box center [816, 274] width 363 height 16
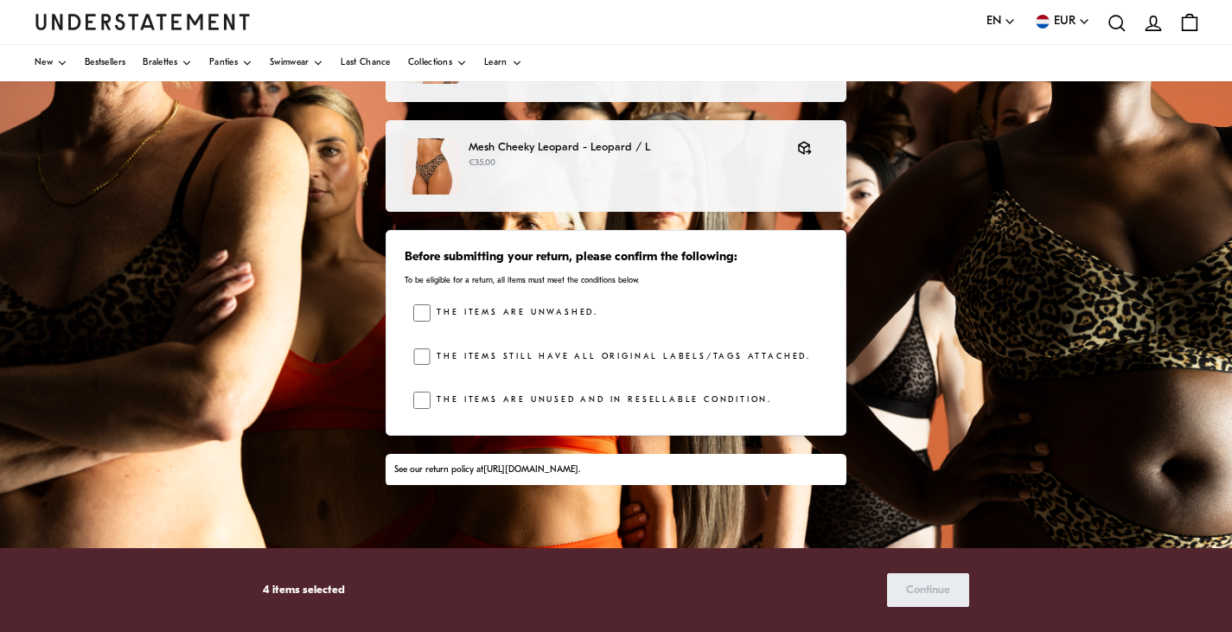
scroll to position [346, 0]
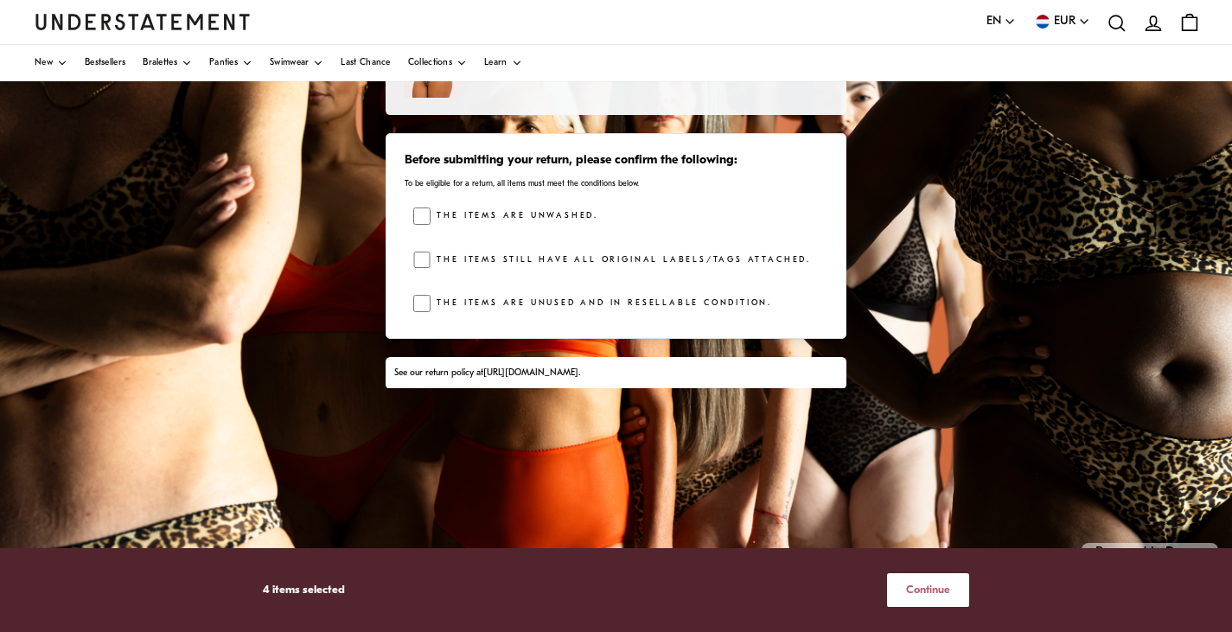
click at [926, 584] on span "Continue" at bounding box center [928, 590] width 44 height 32
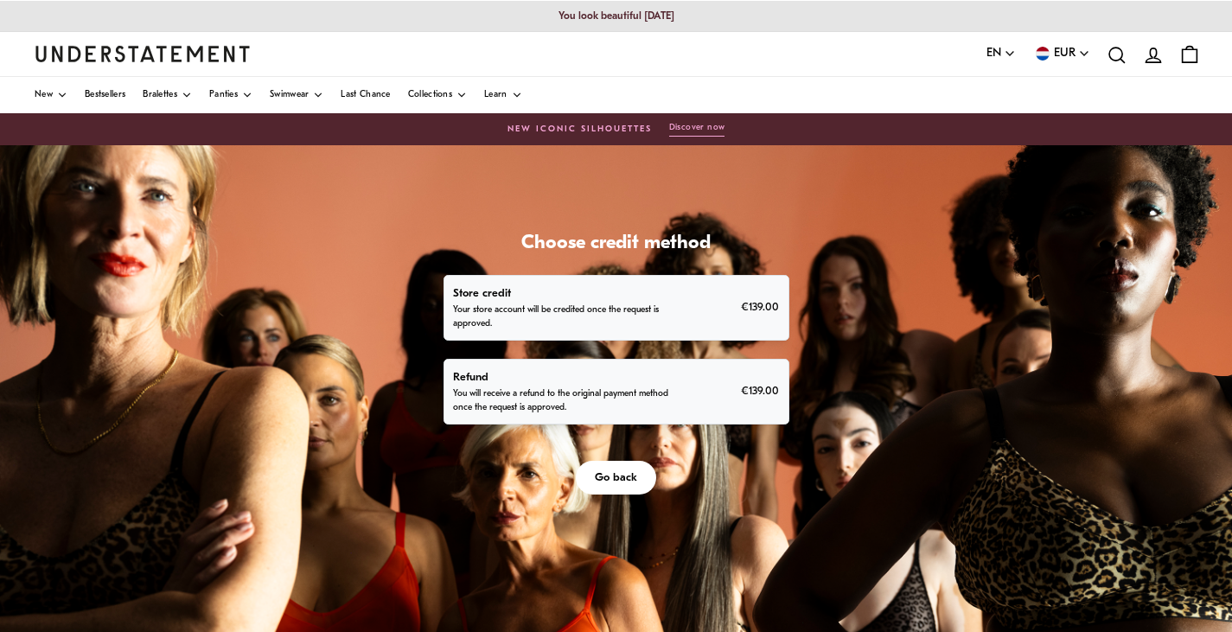
click at [532, 381] on p "Refund" at bounding box center [561, 377] width 216 height 18
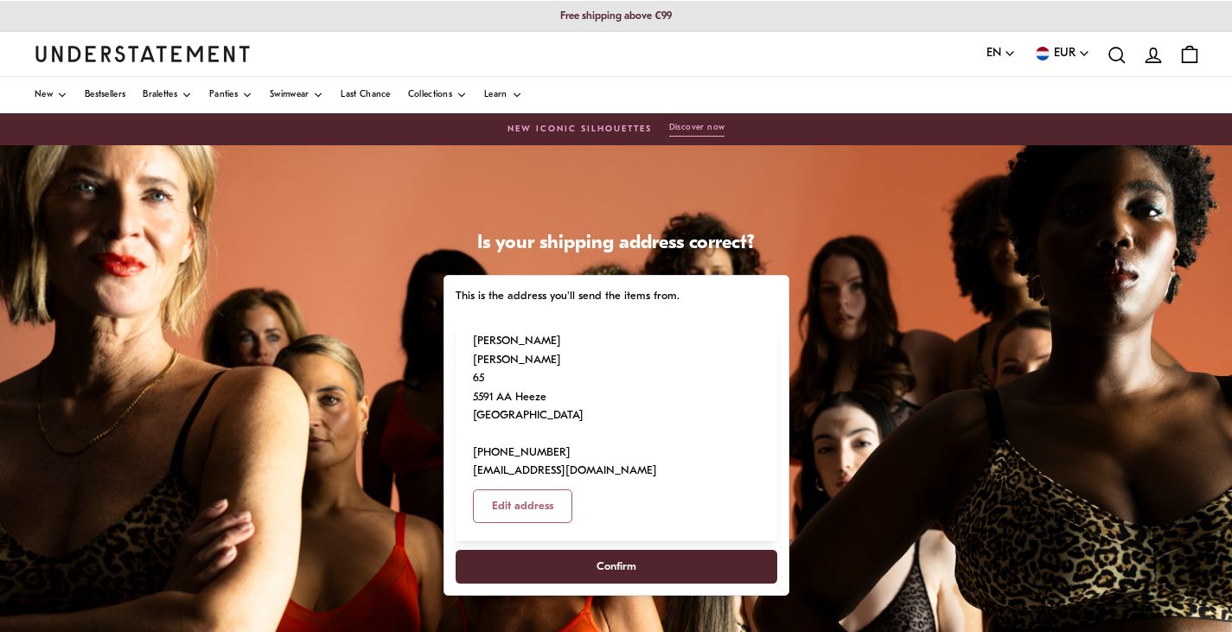
click at [619, 551] on span "Confirm" at bounding box center [616, 567] width 40 height 32
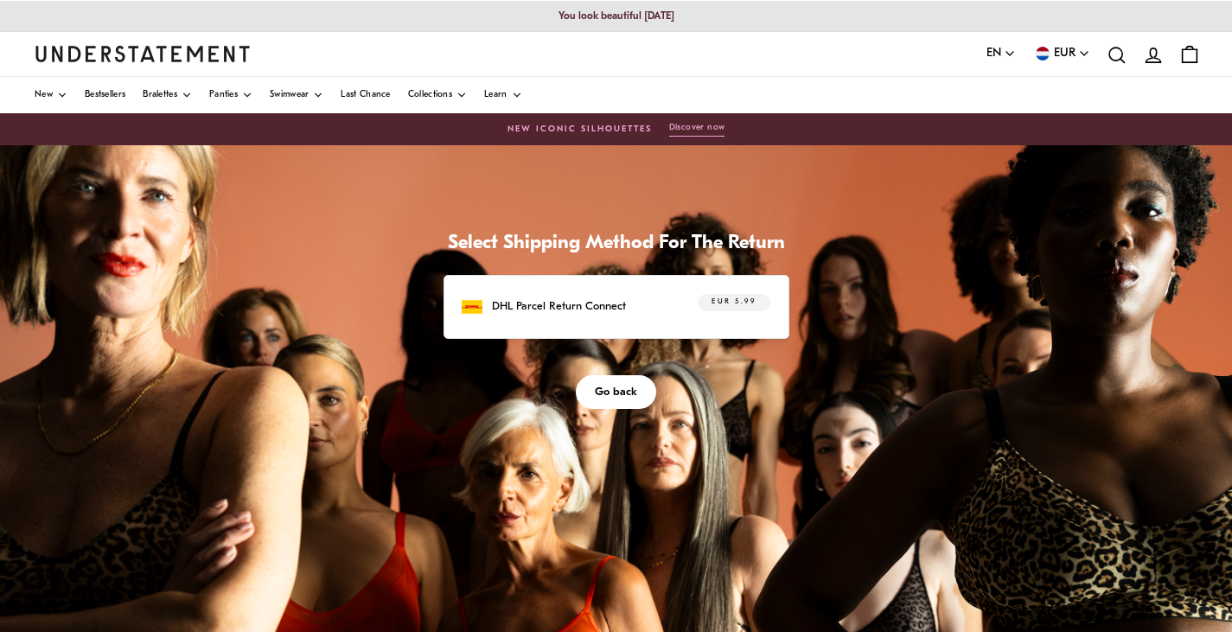
click at [743, 300] on span "EUR 5.99" at bounding box center [733, 302] width 44 height 17
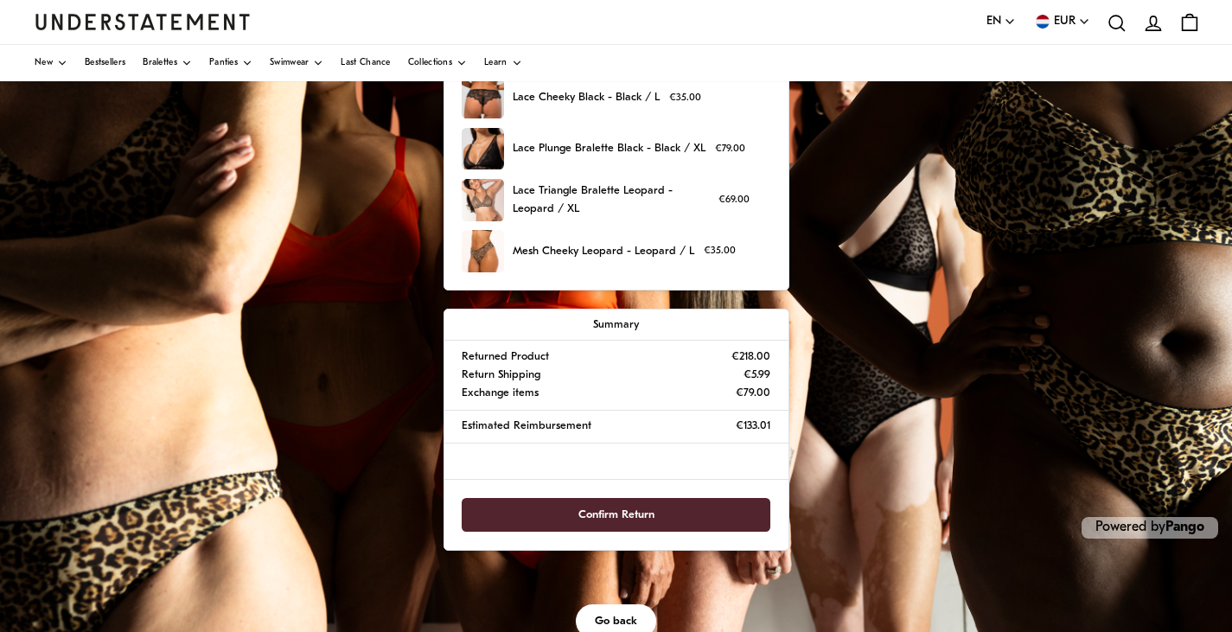
scroll to position [378, 0]
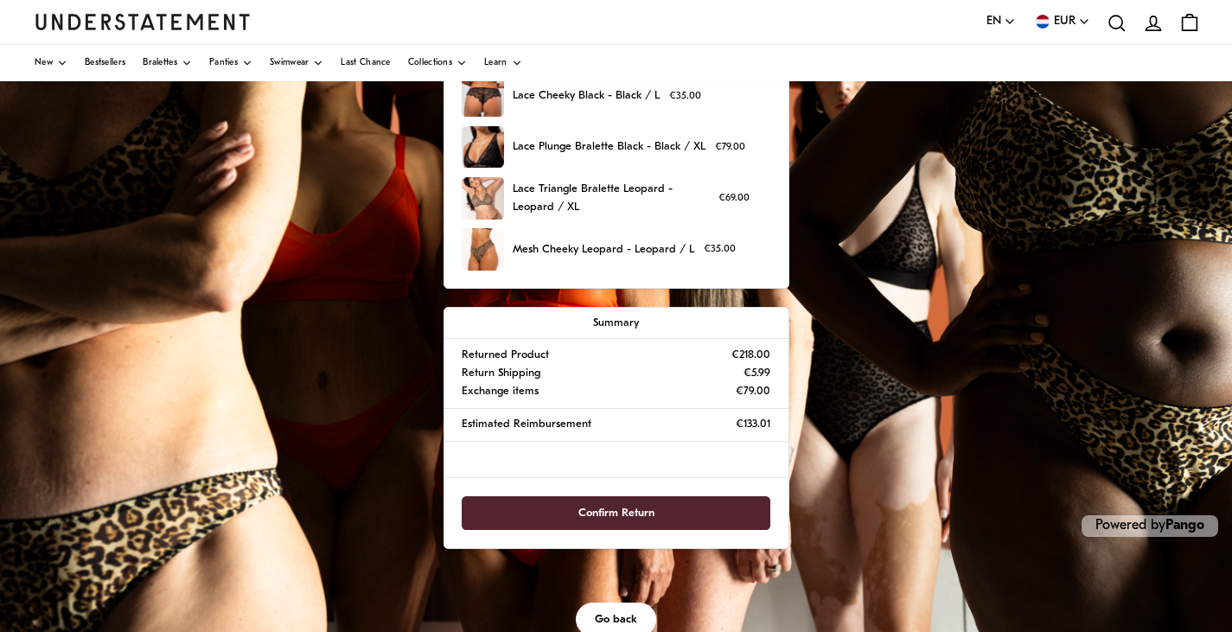
click at [602, 507] on span "Confirm Return" at bounding box center [616, 513] width 76 height 32
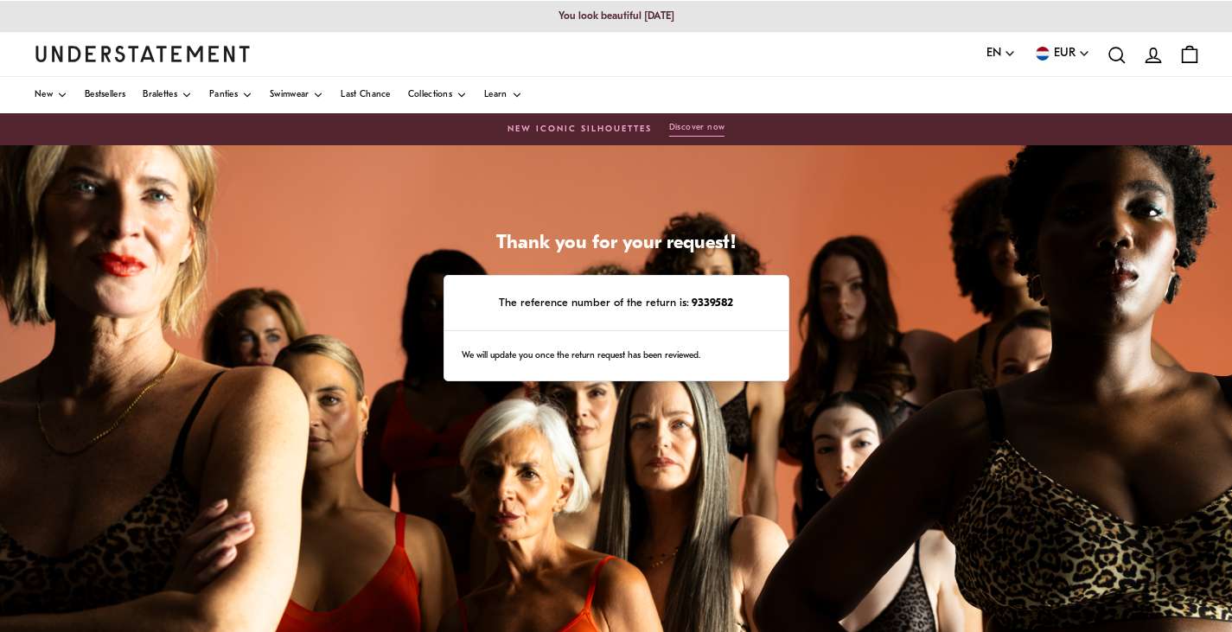
click at [723, 346] on div "We will update you once the return request has been reviewed." at bounding box center [616, 356] width 344 height 50
